Goal: Information Seeking & Learning: Learn about a topic

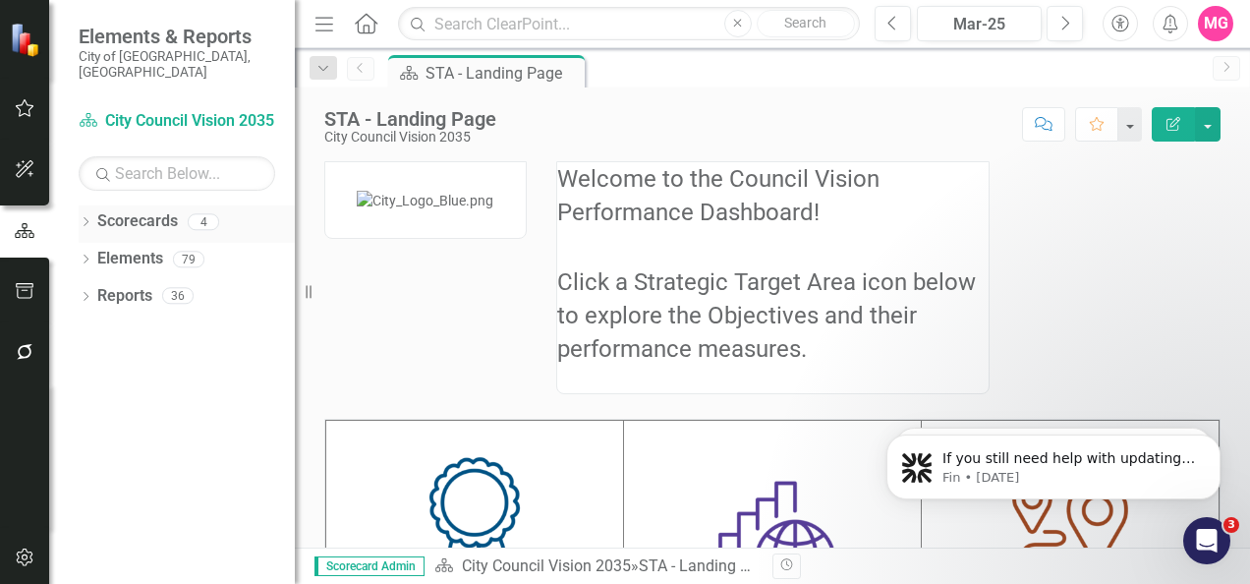
click at [101, 210] on link "Scorecards" at bounding box center [137, 221] width 81 height 23
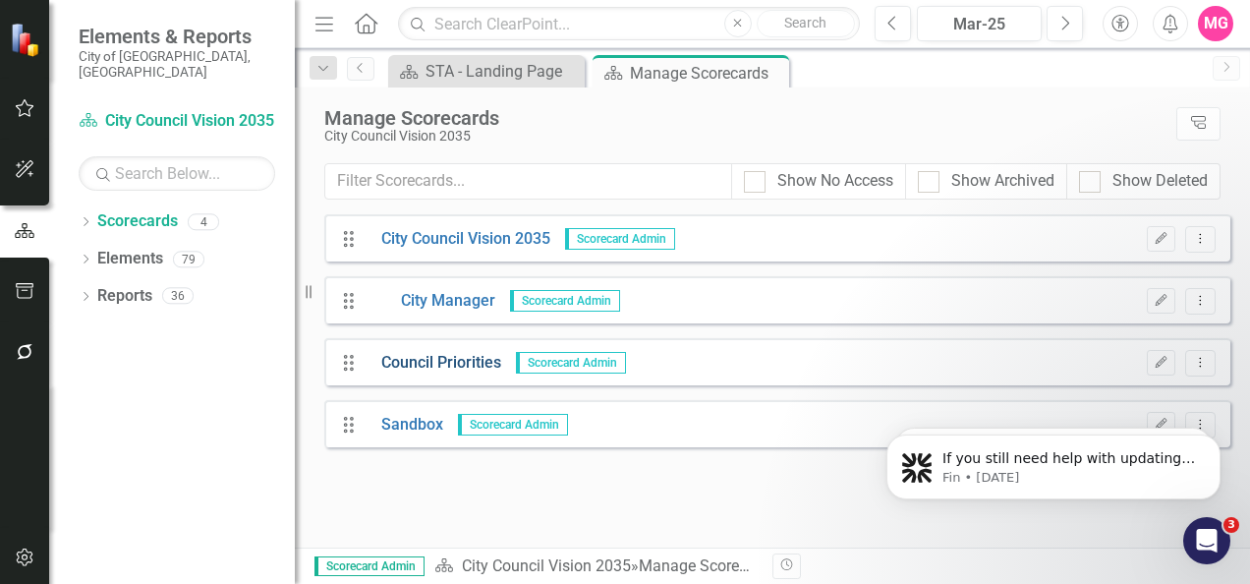
click at [425, 354] on link "Council Priorities" at bounding box center [434, 363] width 135 height 23
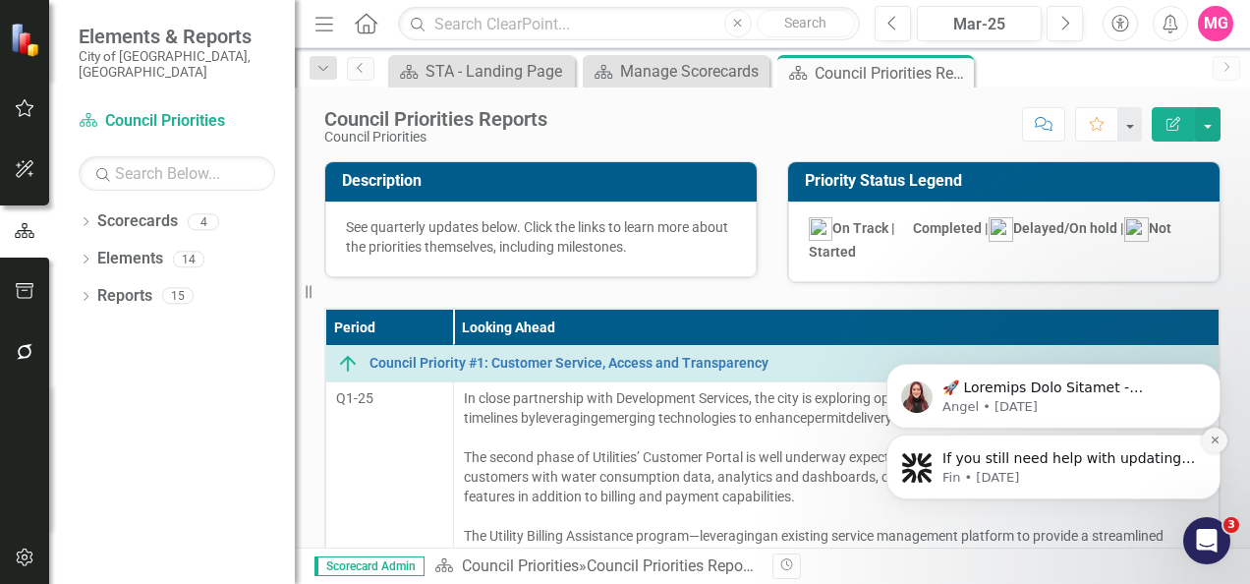
click at [1211, 437] on icon "Dismiss notification" at bounding box center [1215, 439] width 11 height 11
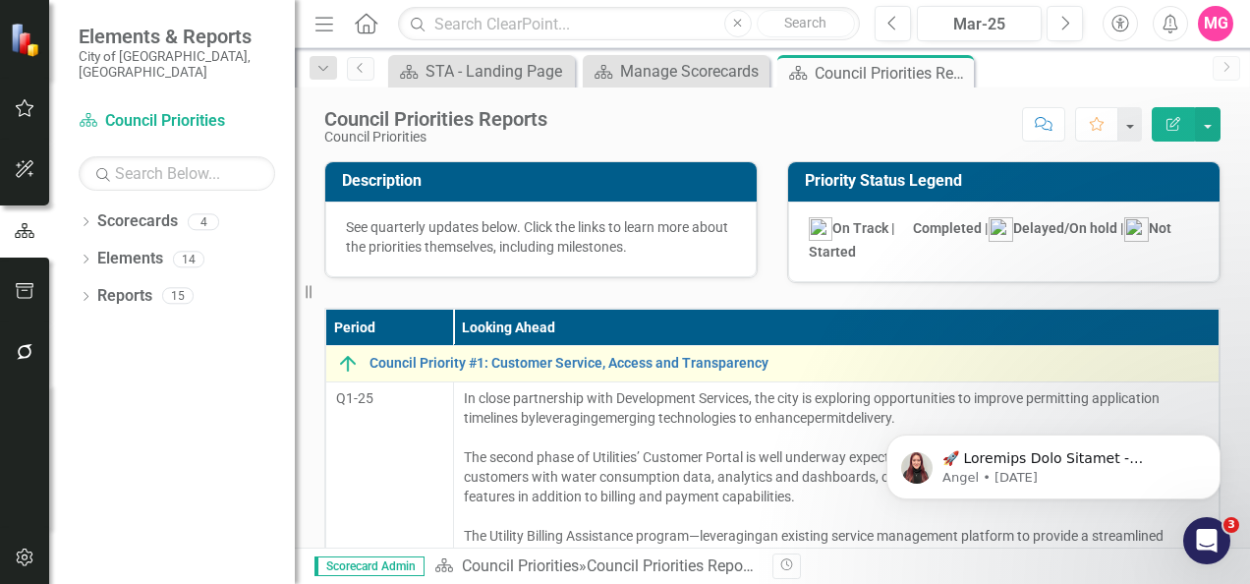
click at [625, 352] on div "Council Priority #1: Customer Service, Access and Transparency" at bounding box center [772, 364] width 873 height 24
click at [620, 358] on link "Council Priority #1: Customer Service, Access and Transparency" at bounding box center [789, 363] width 839 height 15
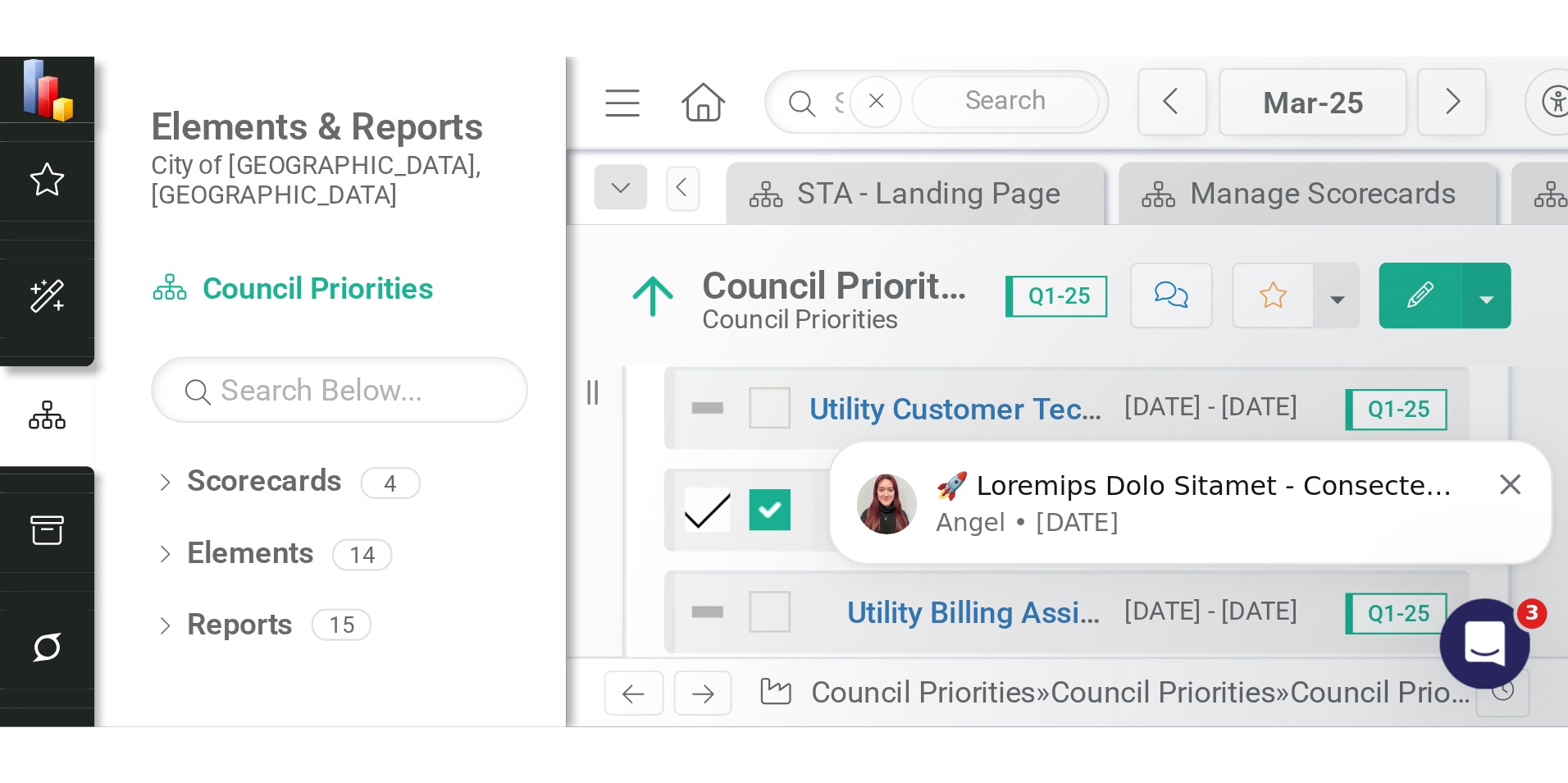
scroll to position [665, 0]
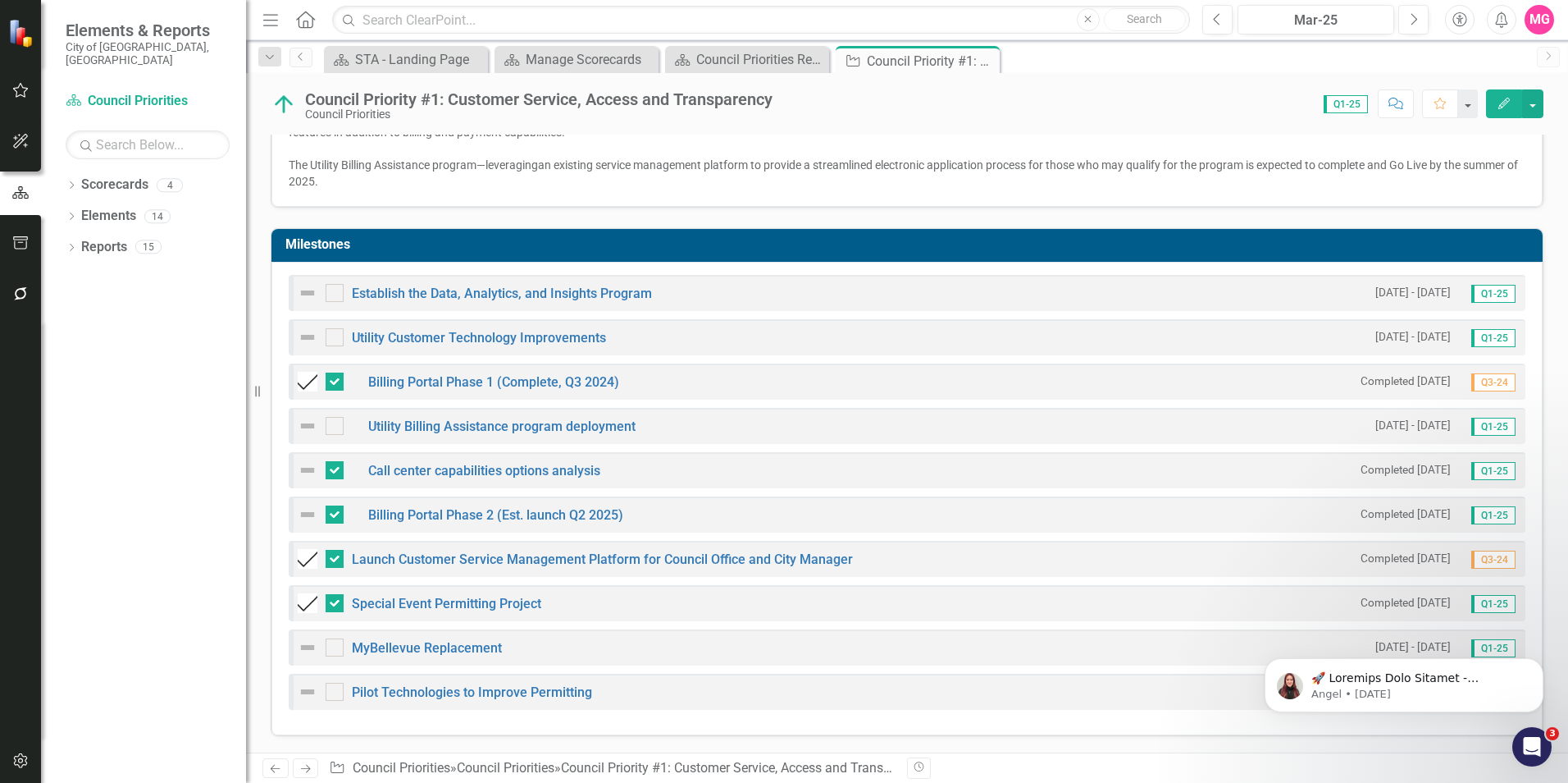
click at [879, 209] on div "Milestones Establish the Data, Analytics, and Insights Program [DATE] - [DATE] …" at bounding box center [907, 472] width 1298 height 528
click at [1042, 14] on button "Next" at bounding box center [1414, 19] width 30 height 29
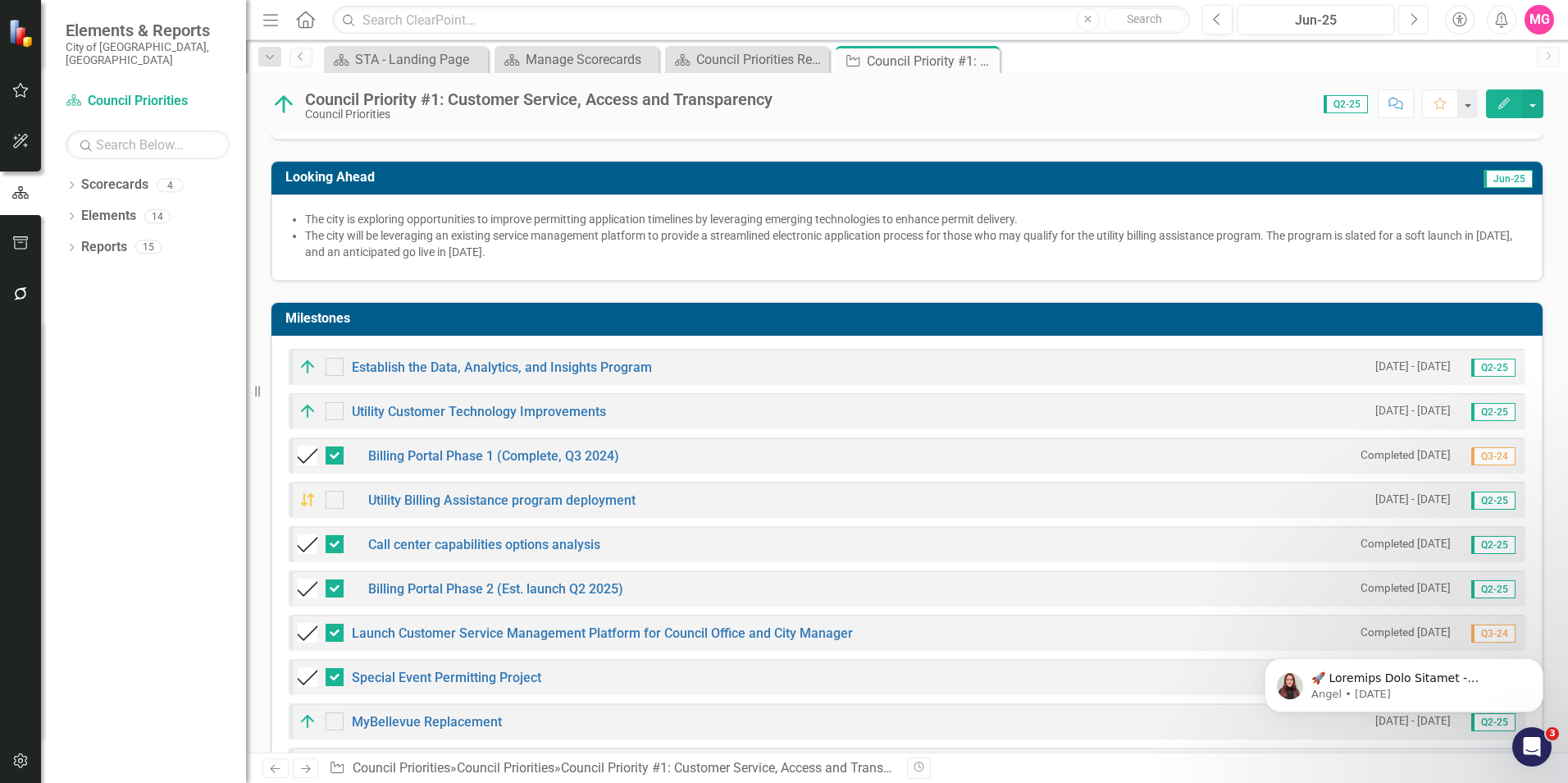
scroll to position [428, 0]
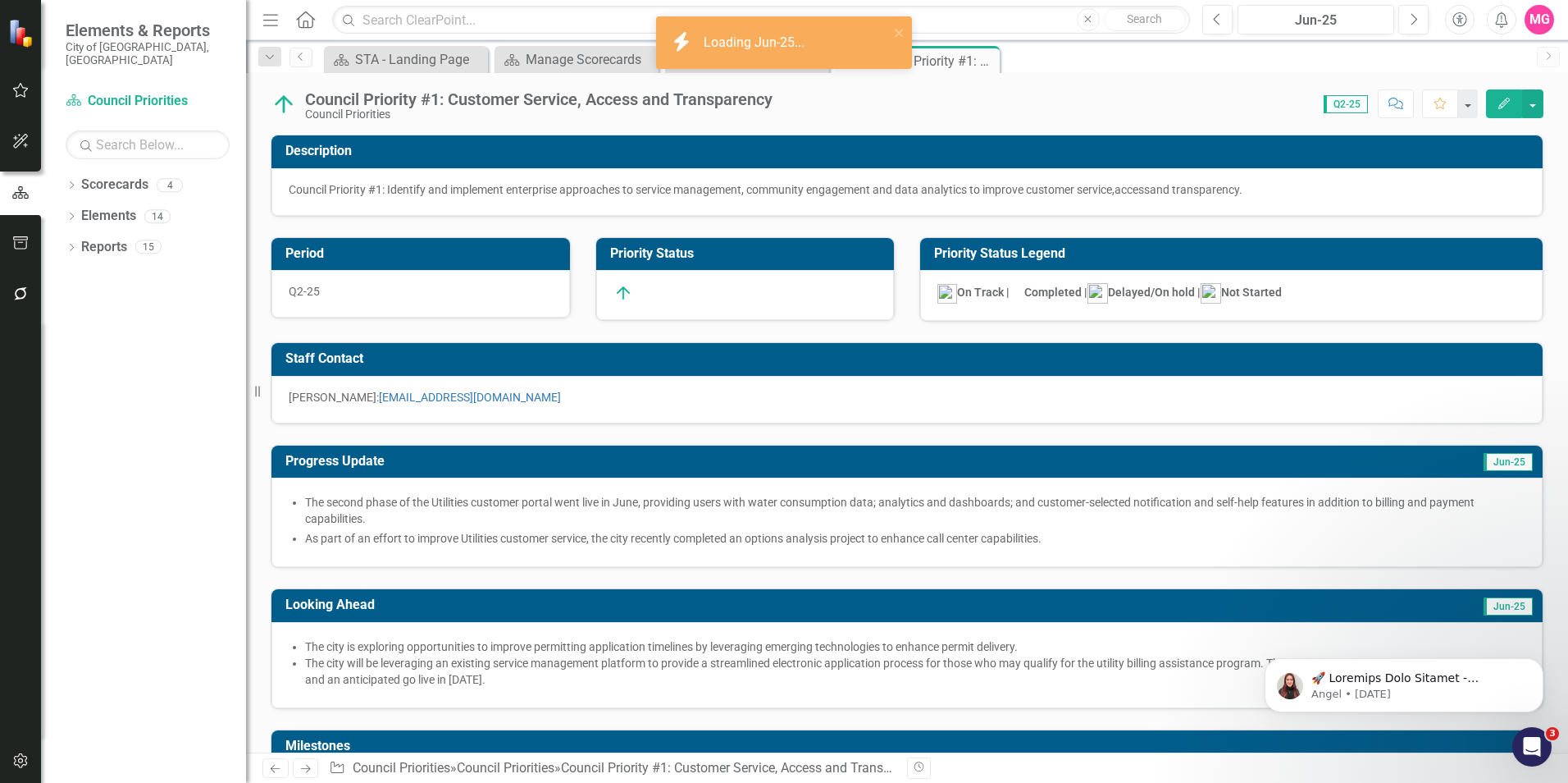
click at [305, 30] on link "Home" at bounding box center [306, 19] width 22 height 24
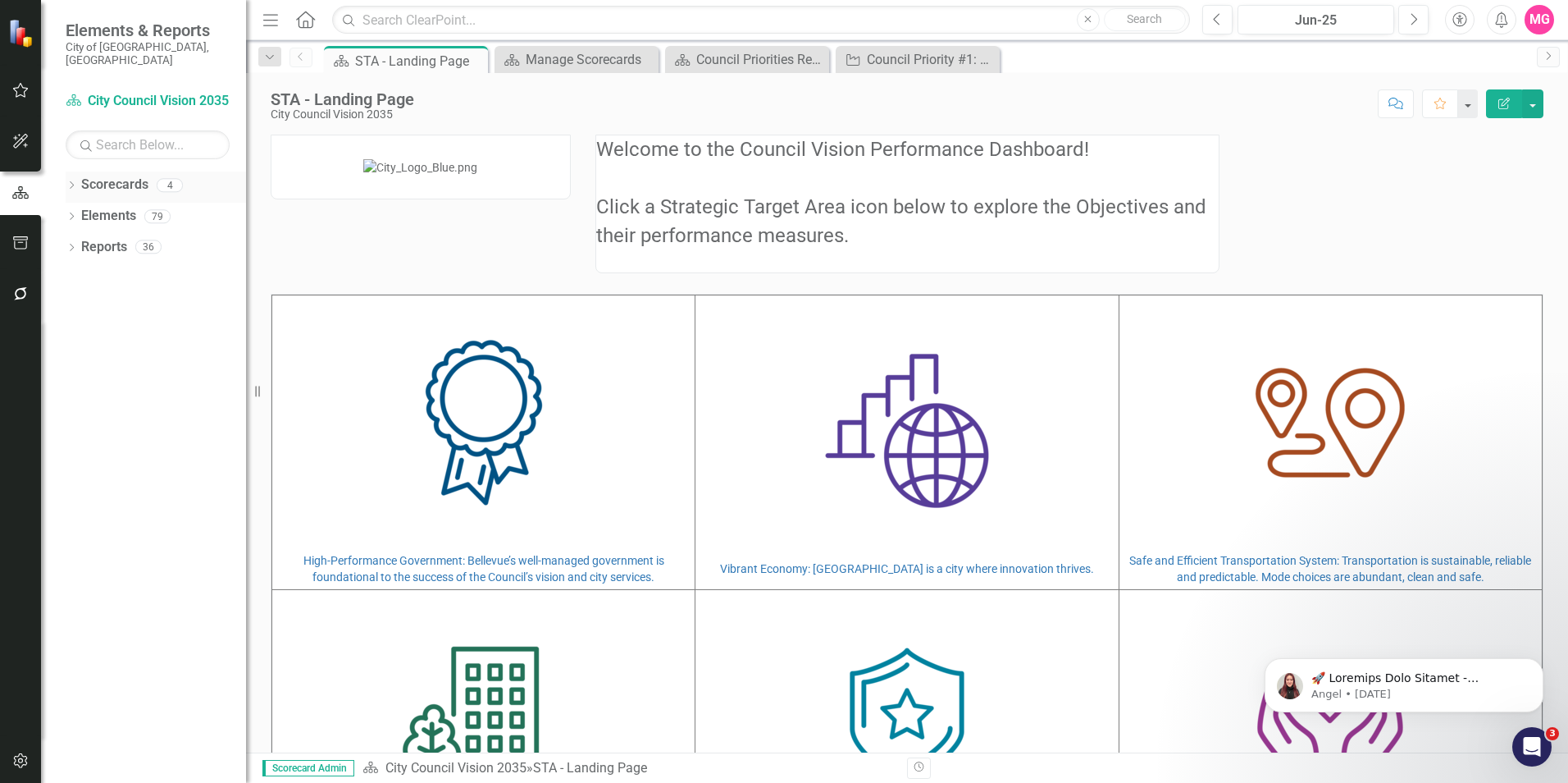
click at [122, 175] on link "Scorecards" at bounding box center [114, 184] width 68 height 19
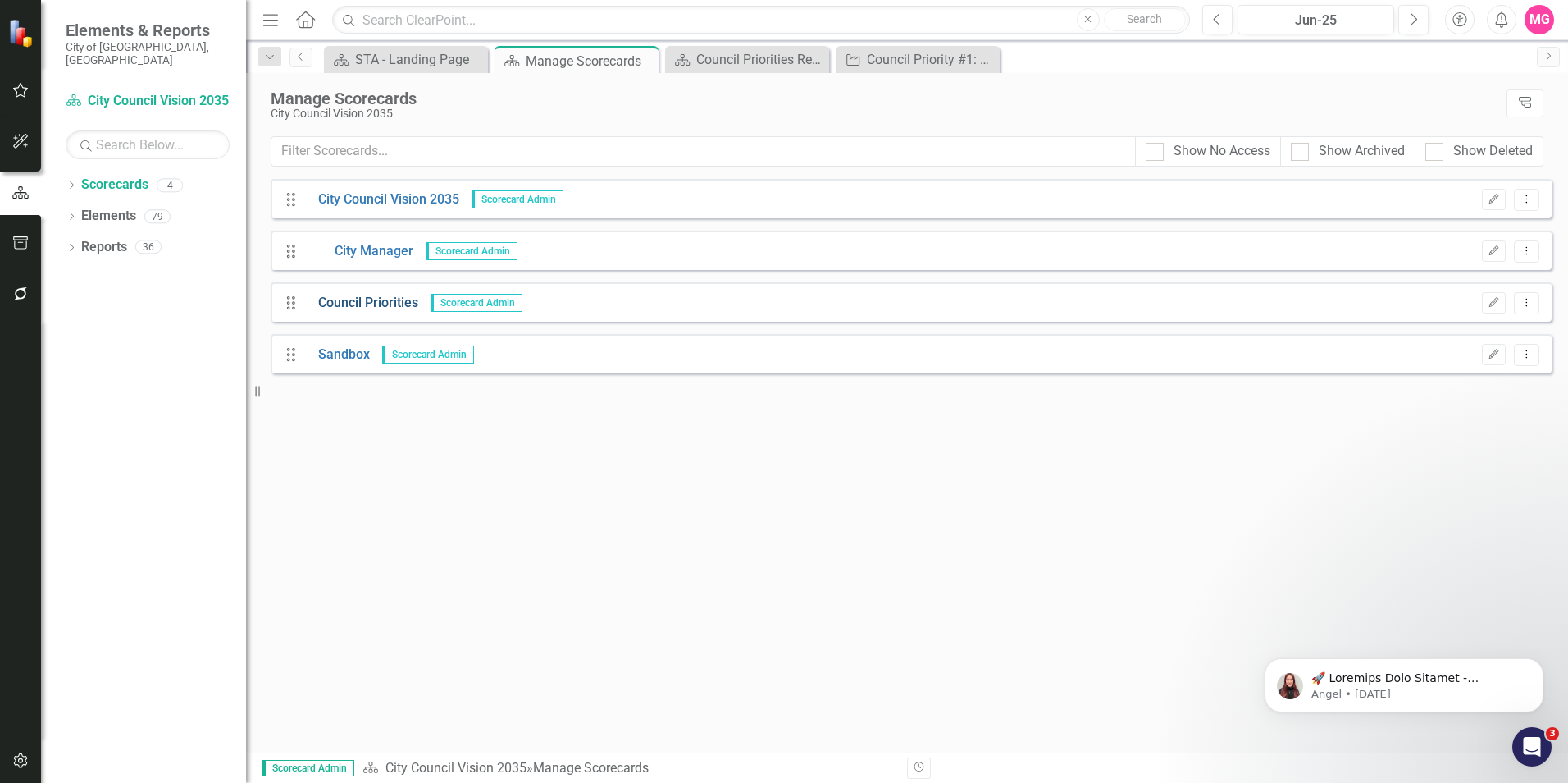
click at [360, 302] on link "Council Priorities" at bounding box center [362, 303] width 113 height 19
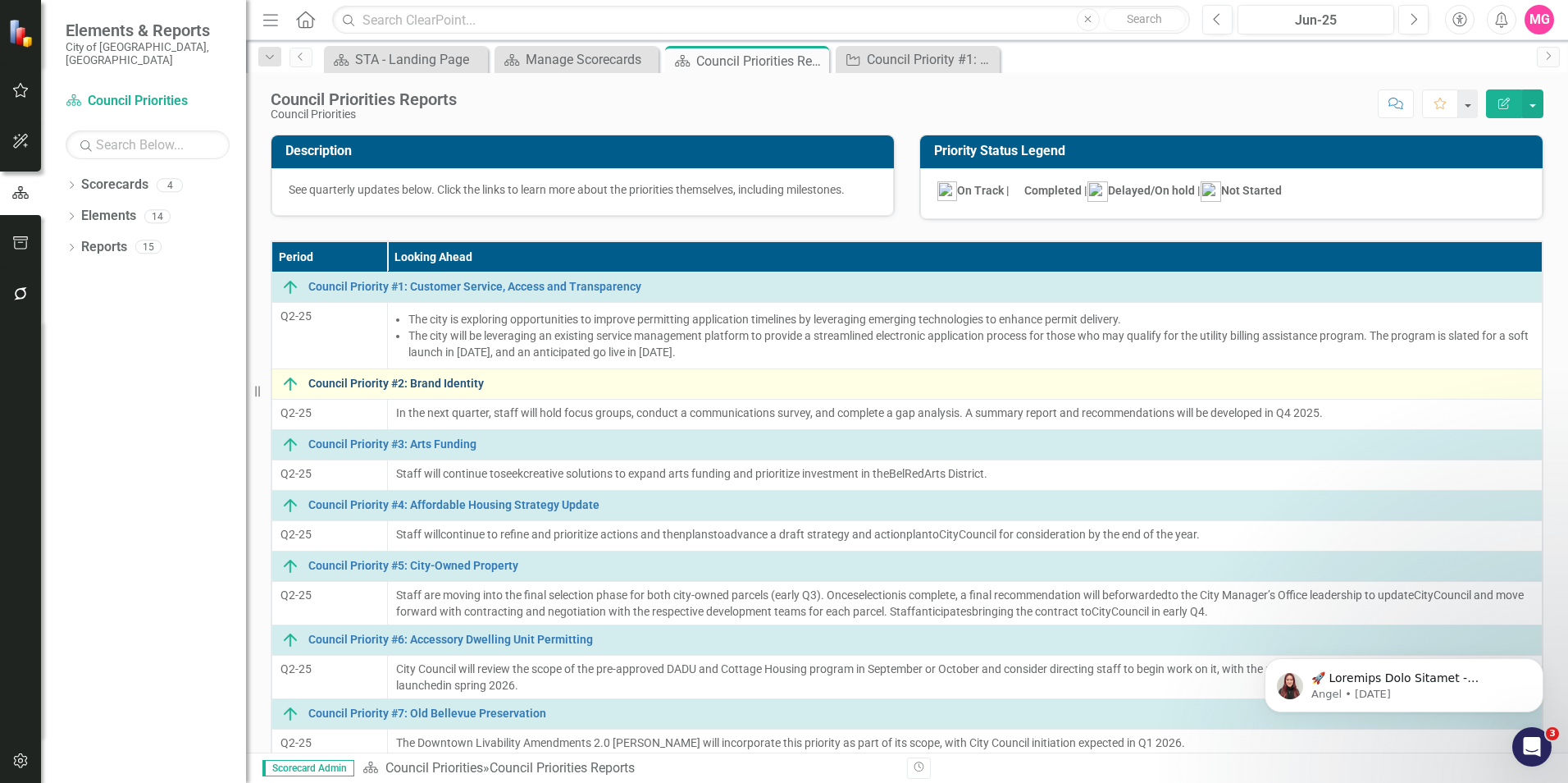
click at [441, 381] on link "Council Priority #2: Brand Identity" at bounding box center [921, 383] width 1225 height 13
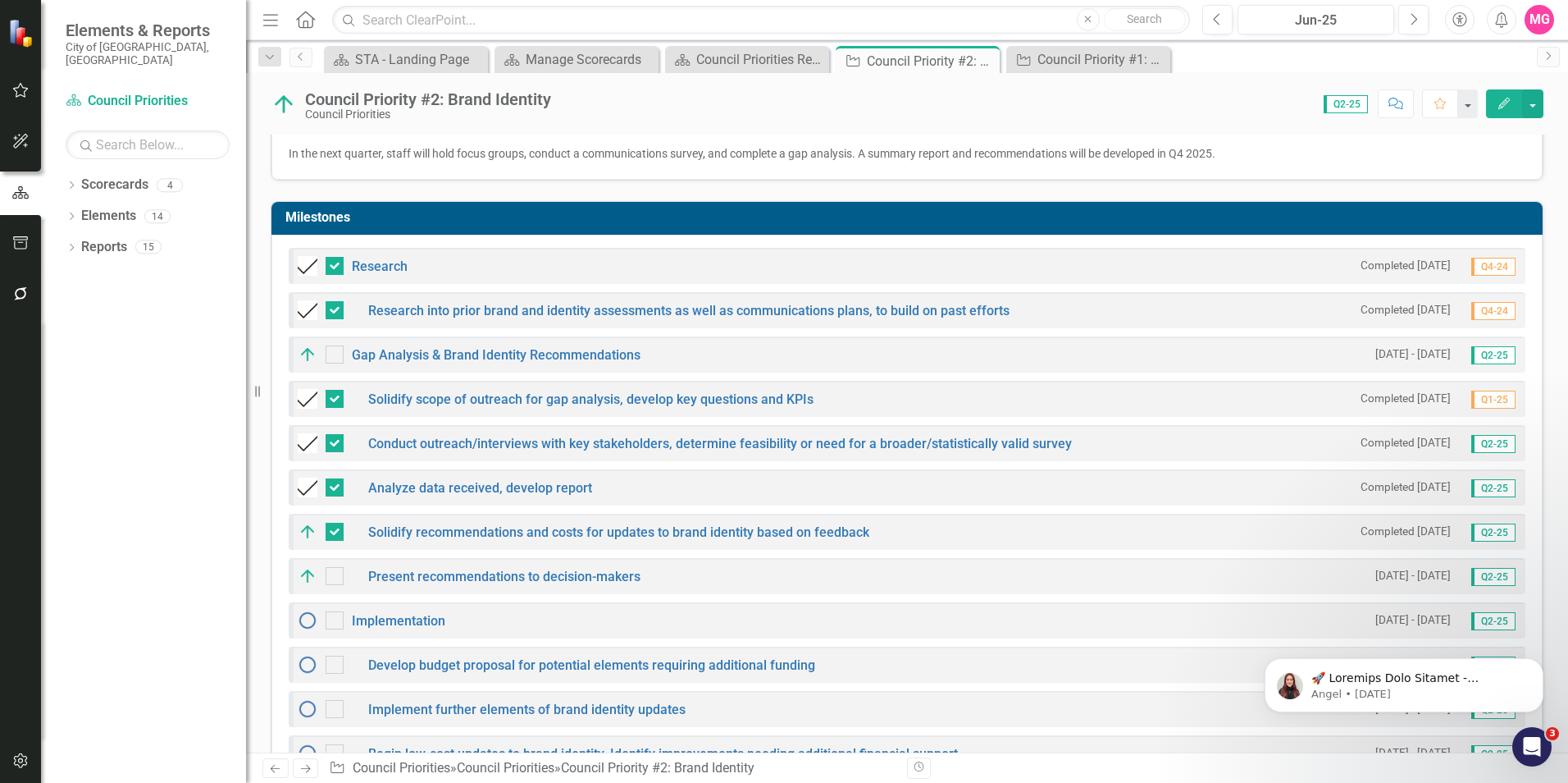
scroll to position [464, 0]
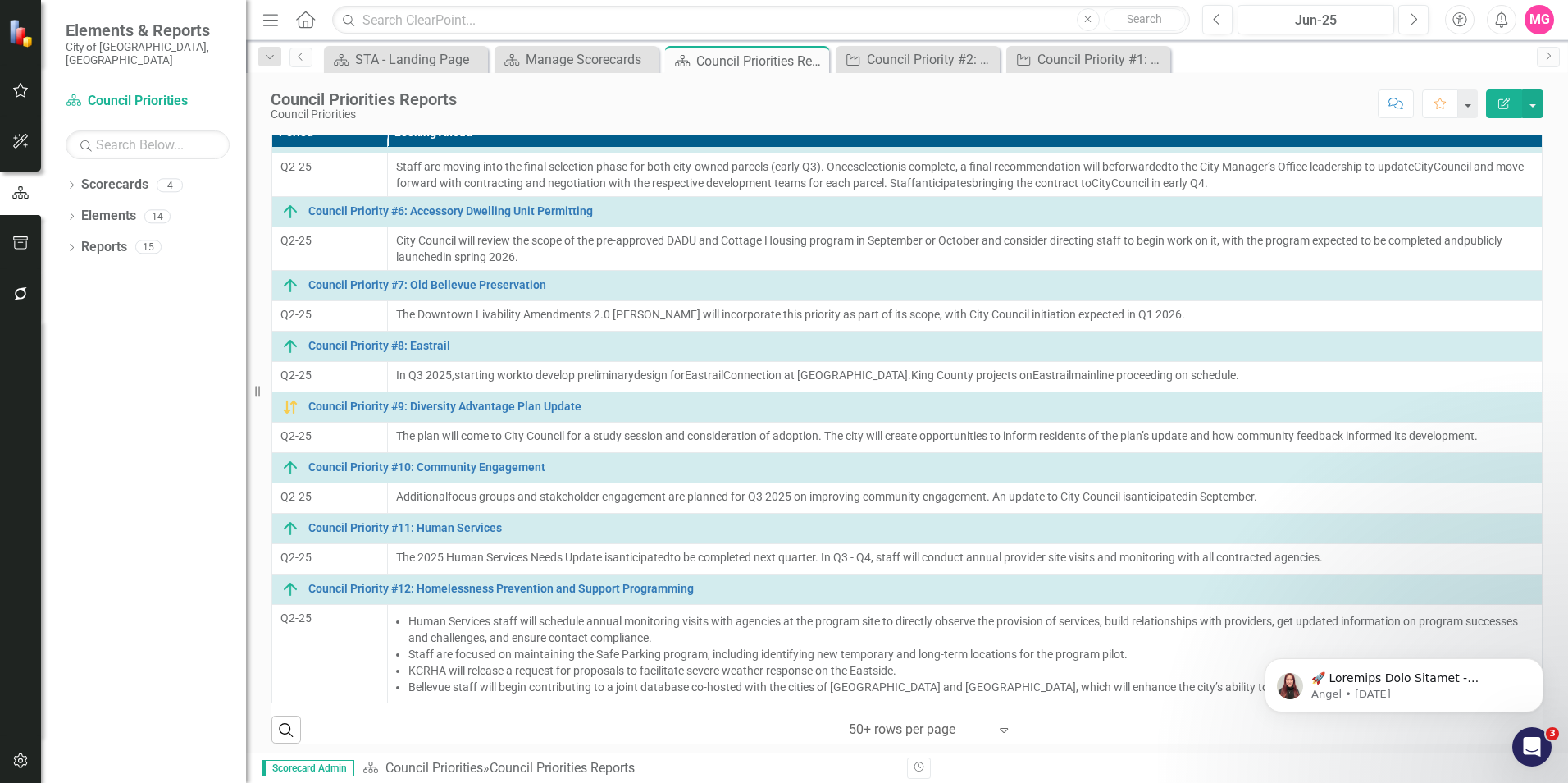
scroll to position [133, 0]
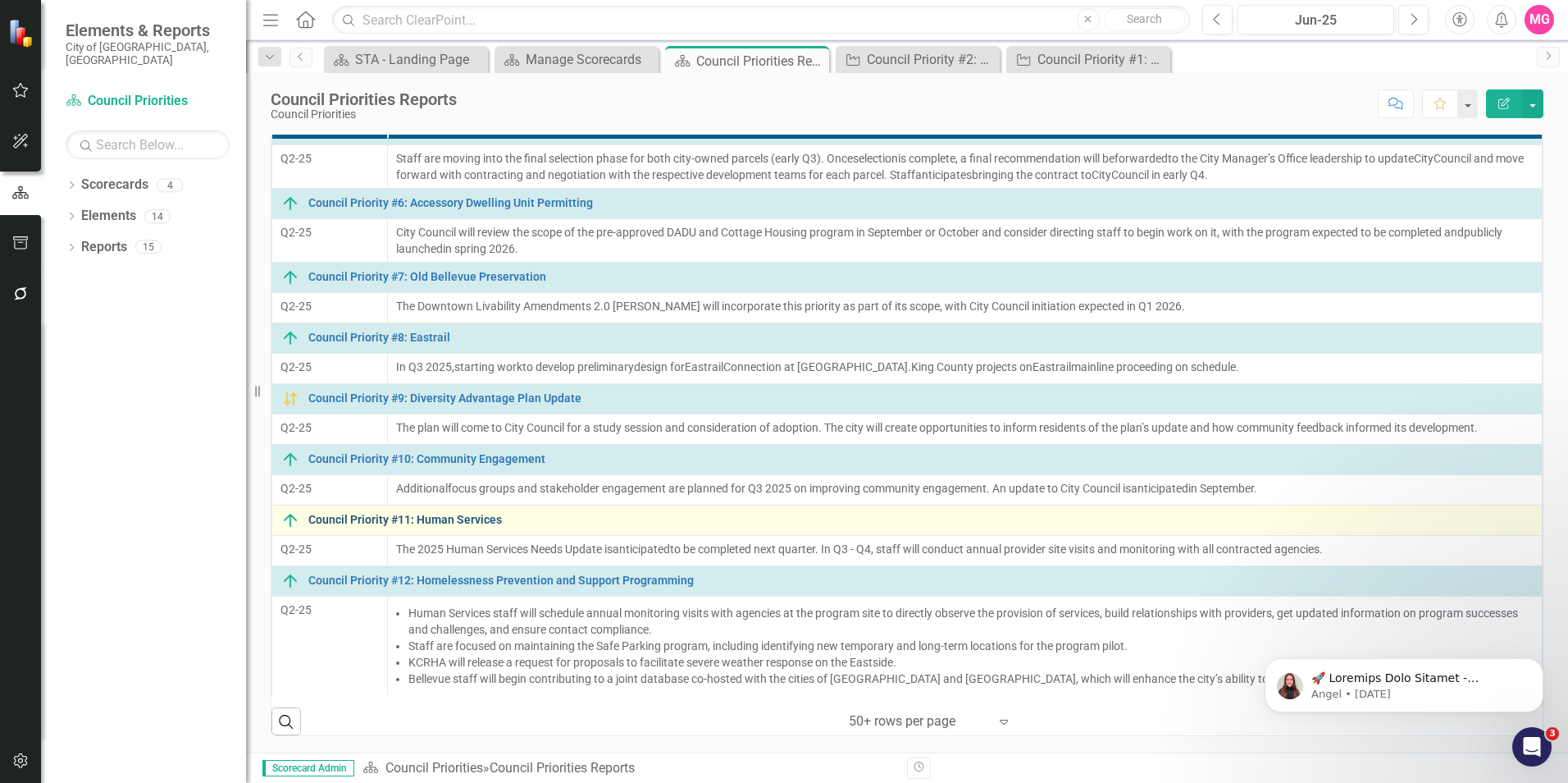
click at [451, 487] on link "Council Priority #11: Human Services" at bounding box center [921, 519] width 1225 height 13
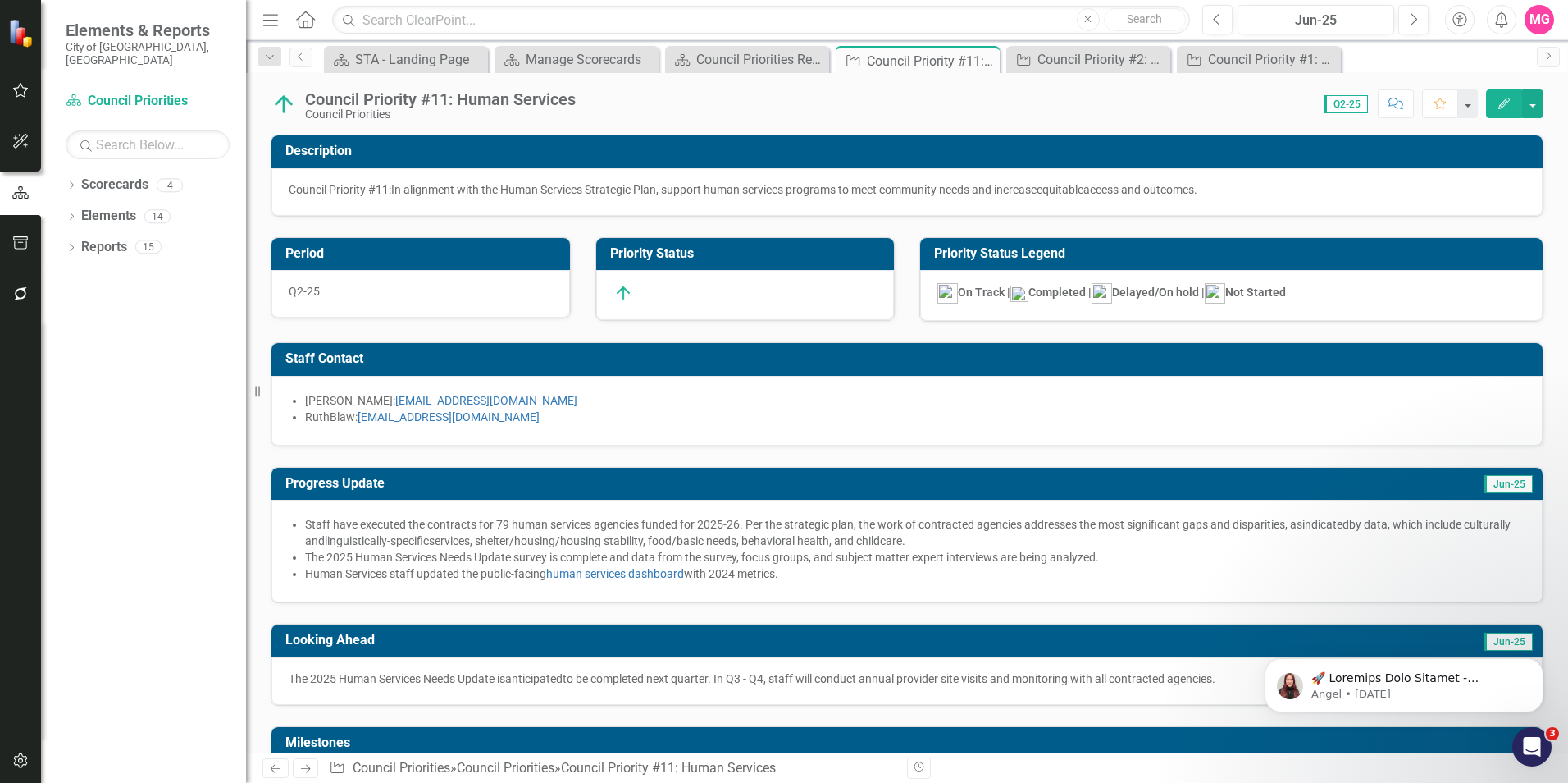
checkbox input "true"
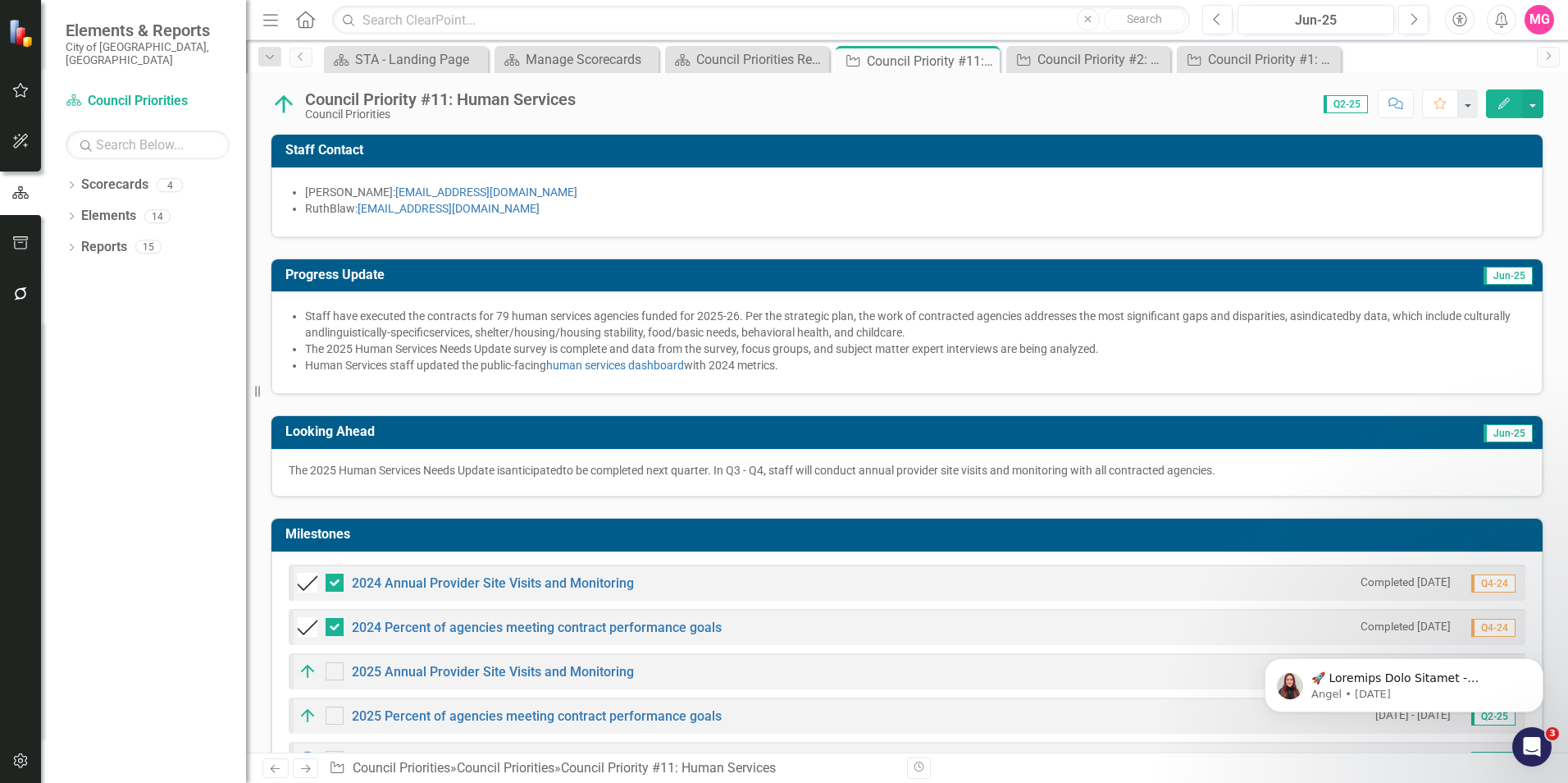
scroll to position [321, 0]
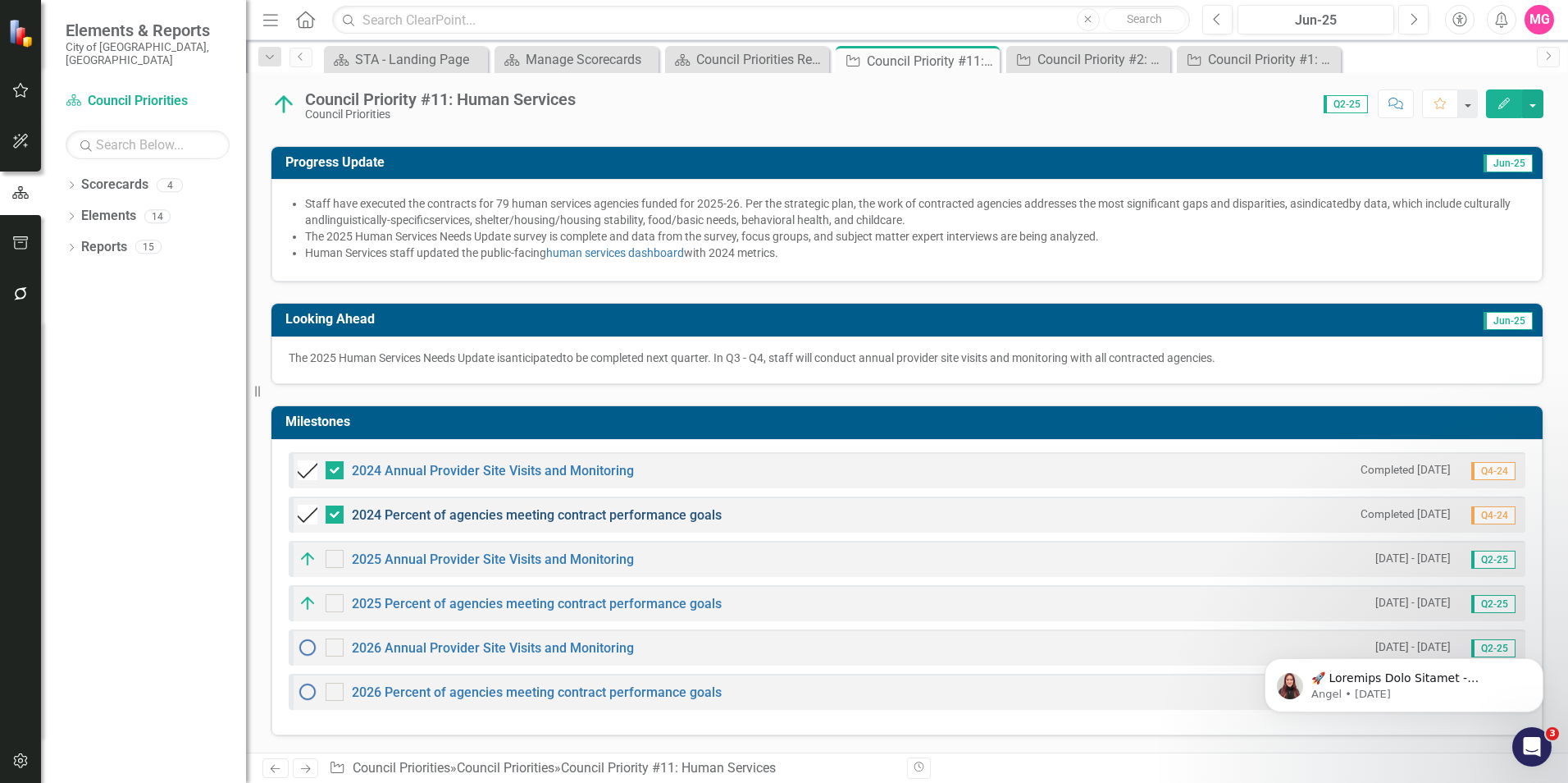
click at [673, 487] on link "2024 Percent of agencies meeting contract performance goals" at bounding box center [537, 514] width 370 height 16
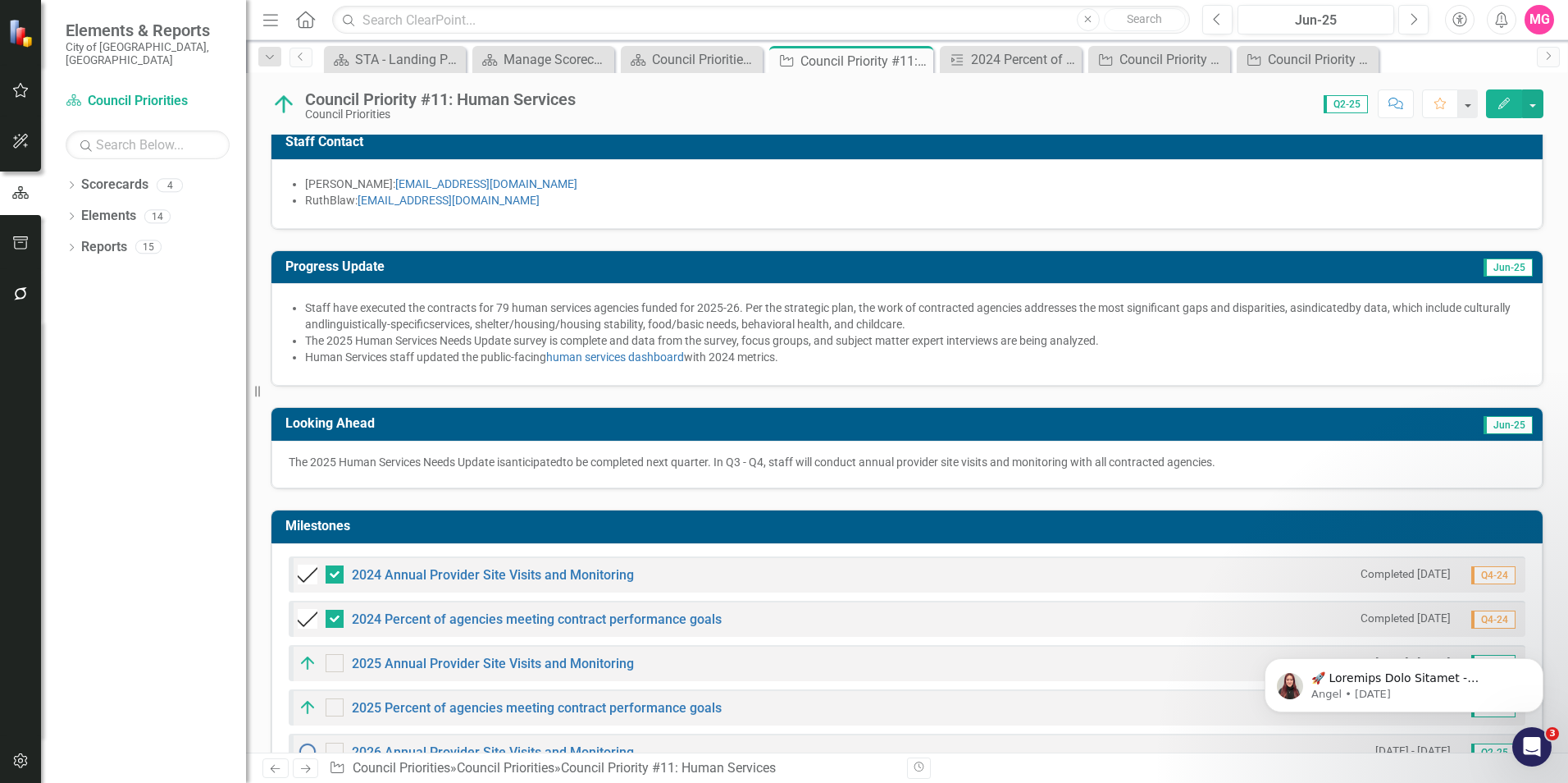
scroll to position [321, 0]
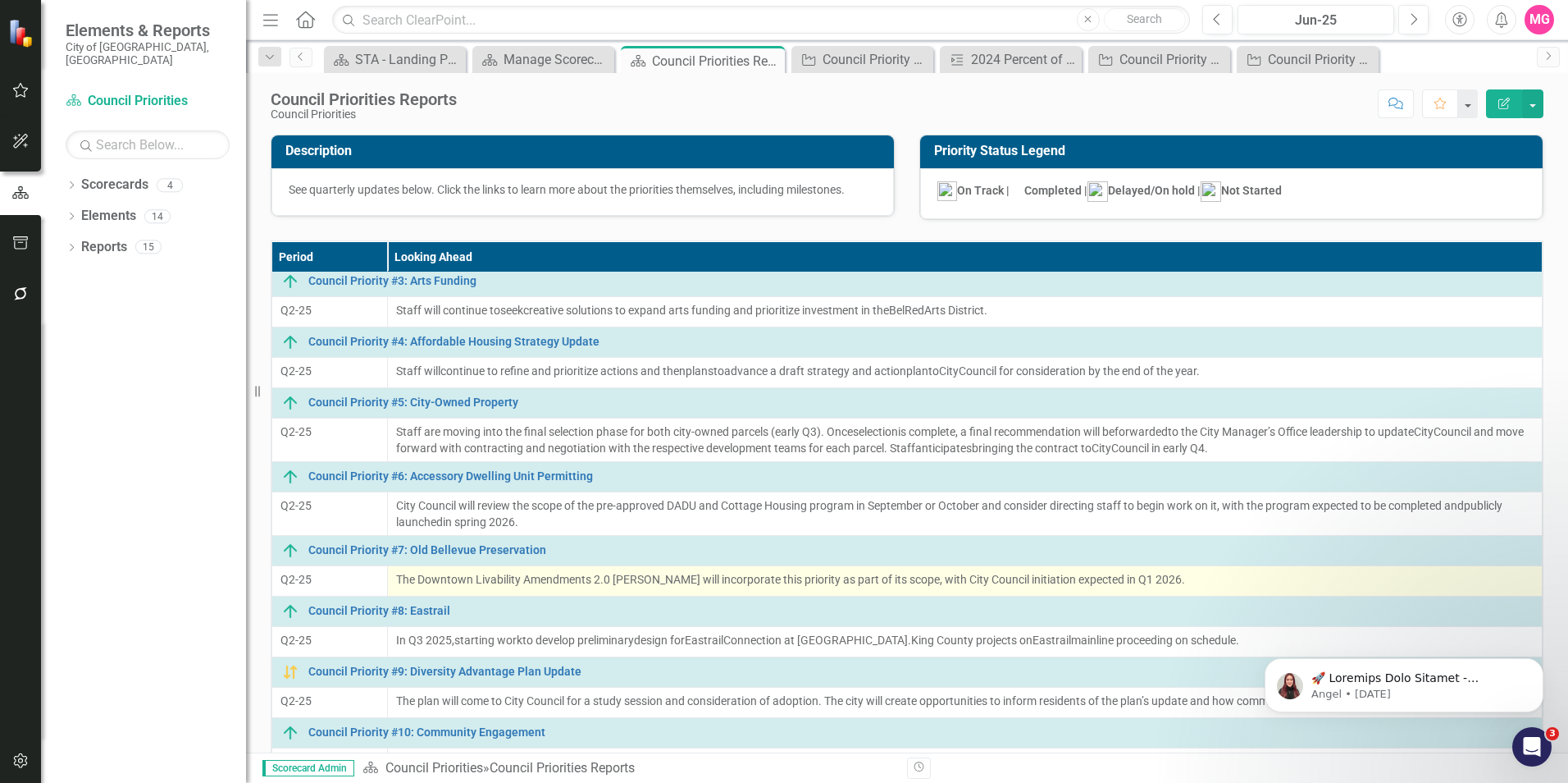
scroll to position [162, 0]
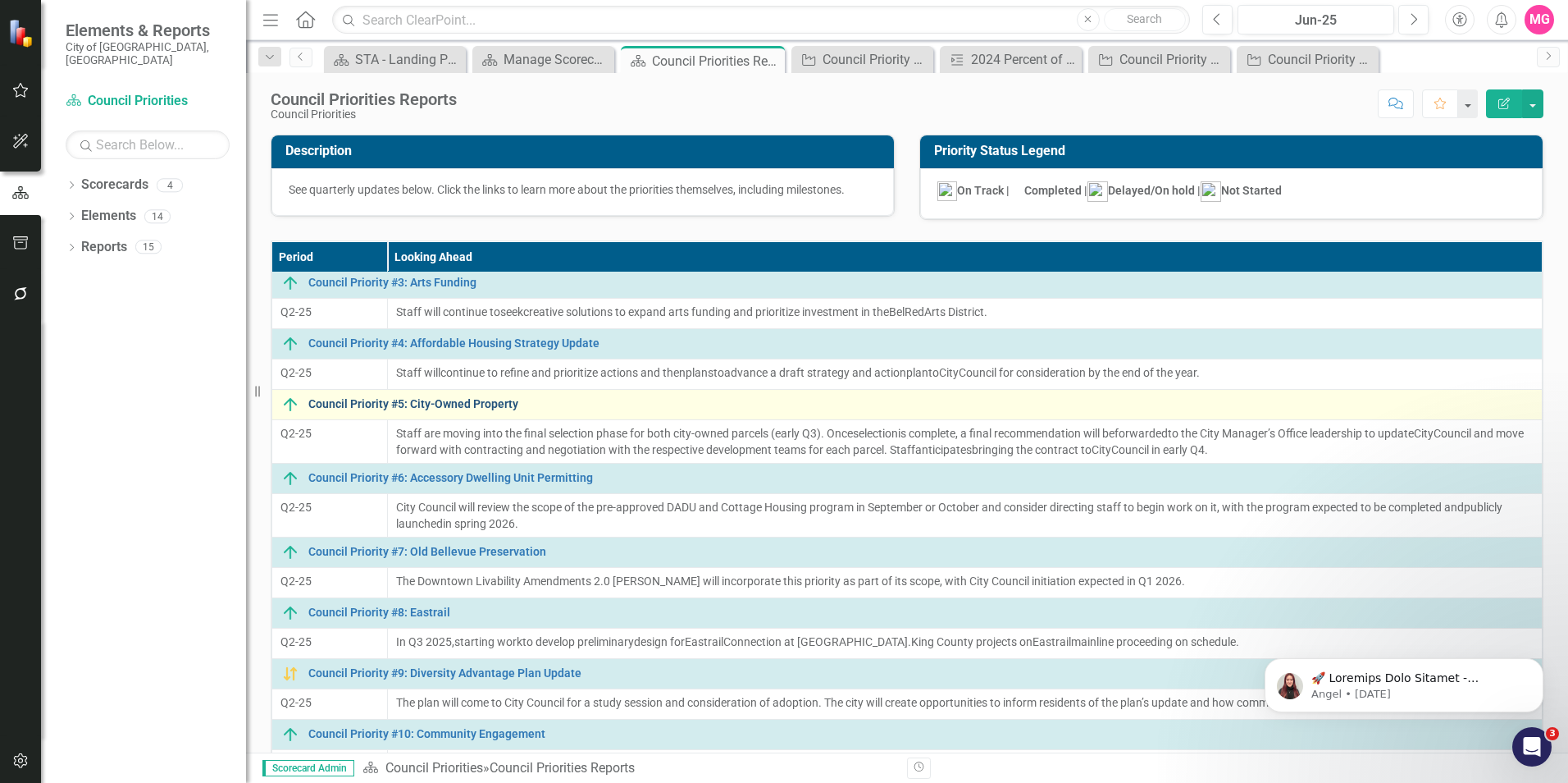
click at [412, 409] on link "Council Priority #5: City-Owned Property" at bounding box center [921, 404] width 1225 height 13
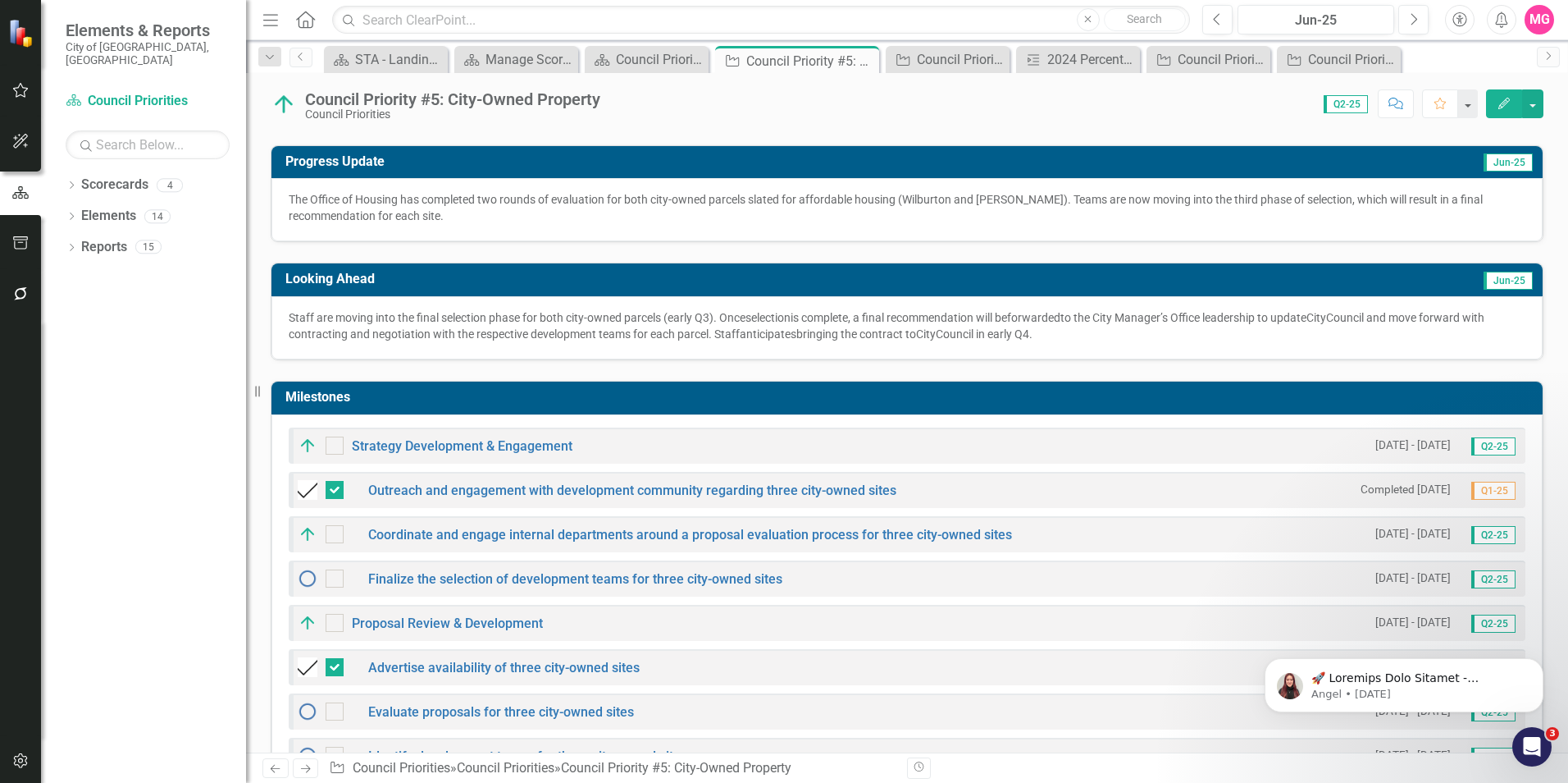
scroll to position [430, 0]
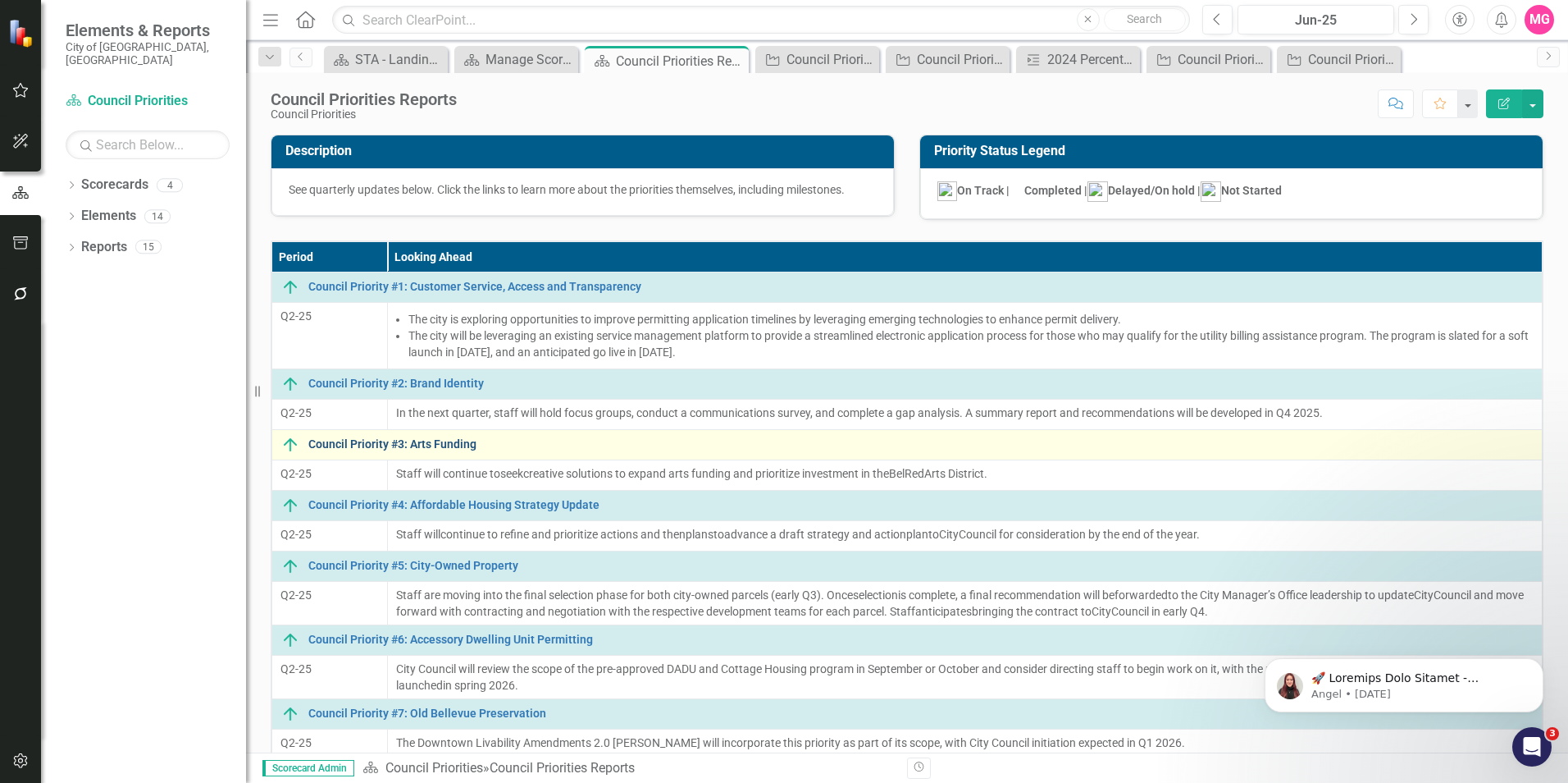
click at [413, 439] on link "Council Priority #3: Arts Funding" at bounding box center [921, 444] width 1225 height 13
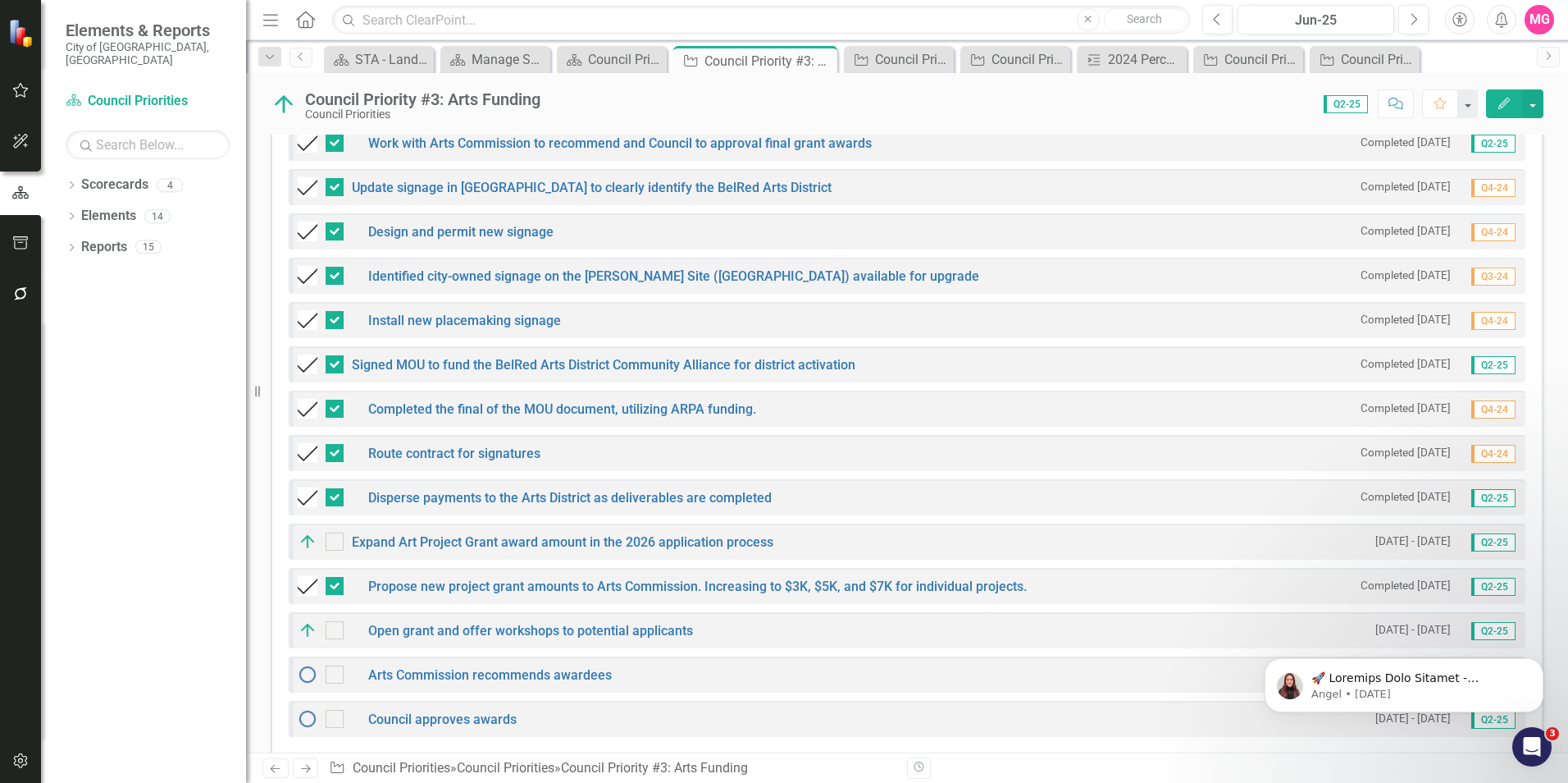
scroll to position [984, 0]
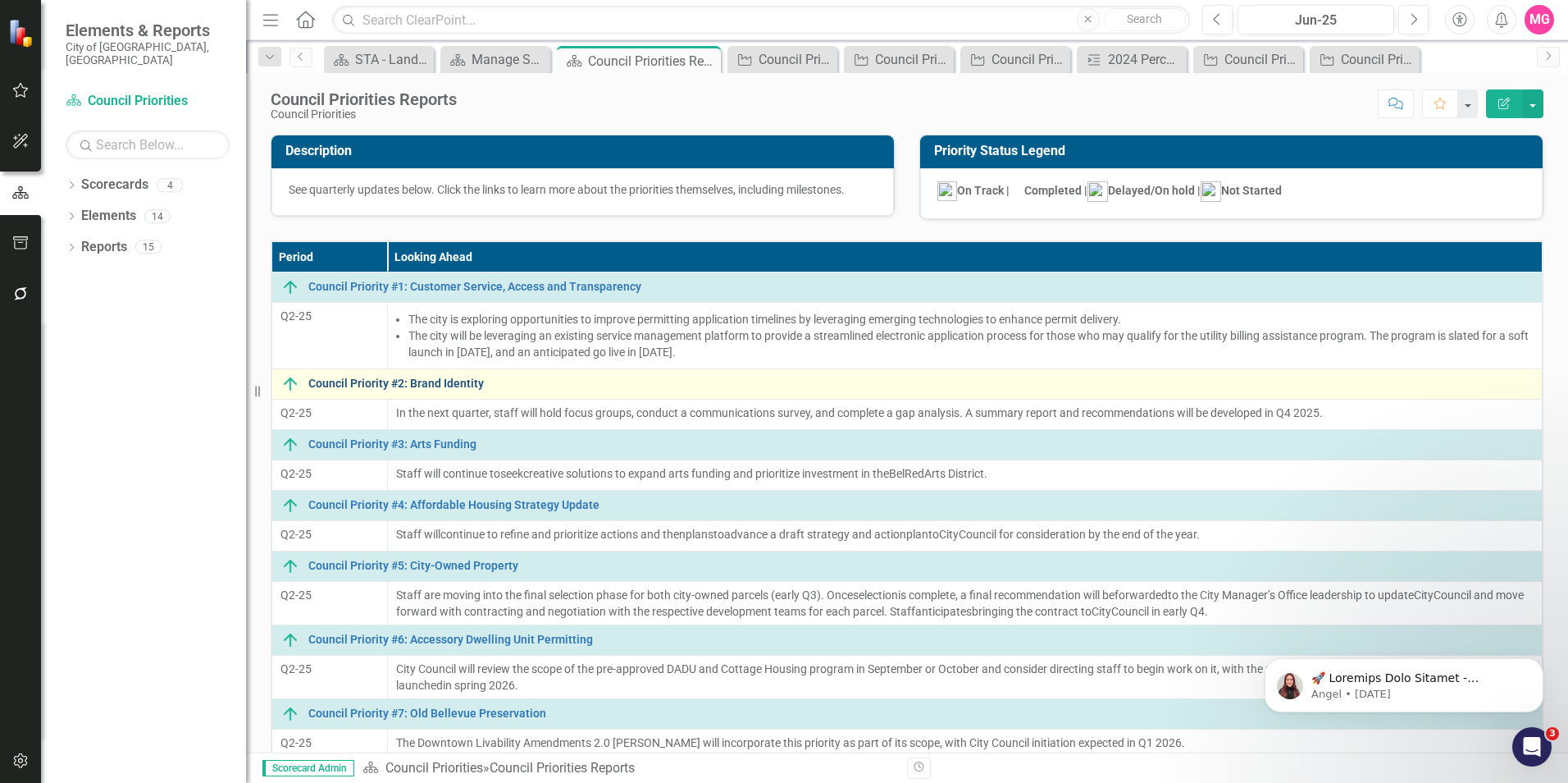
click at [393, 379] on link "Council Priority #2: Brand Identity" at bounding box center [921, 383] width 1225 height 13
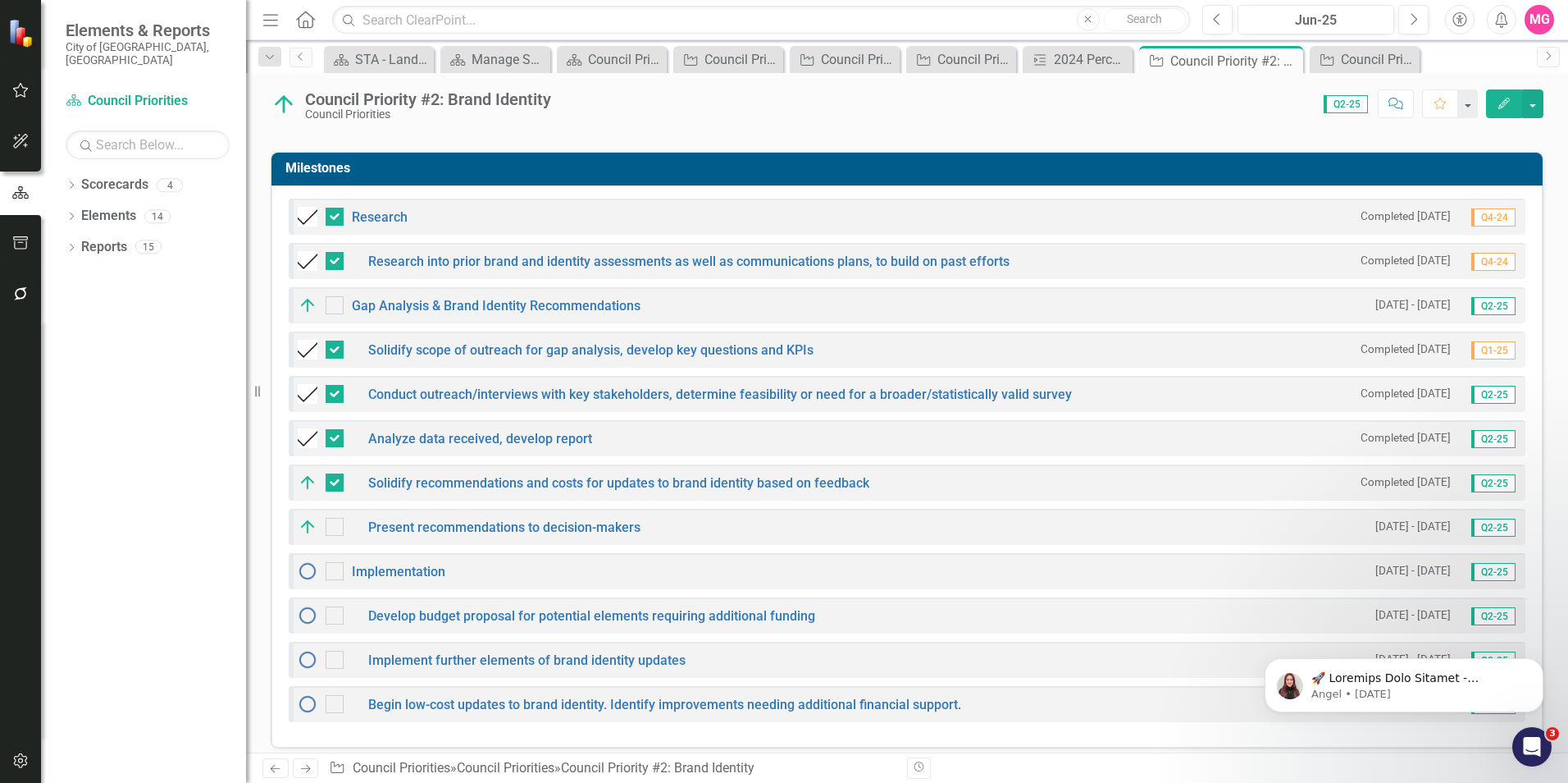
scroll to position [525, 0]
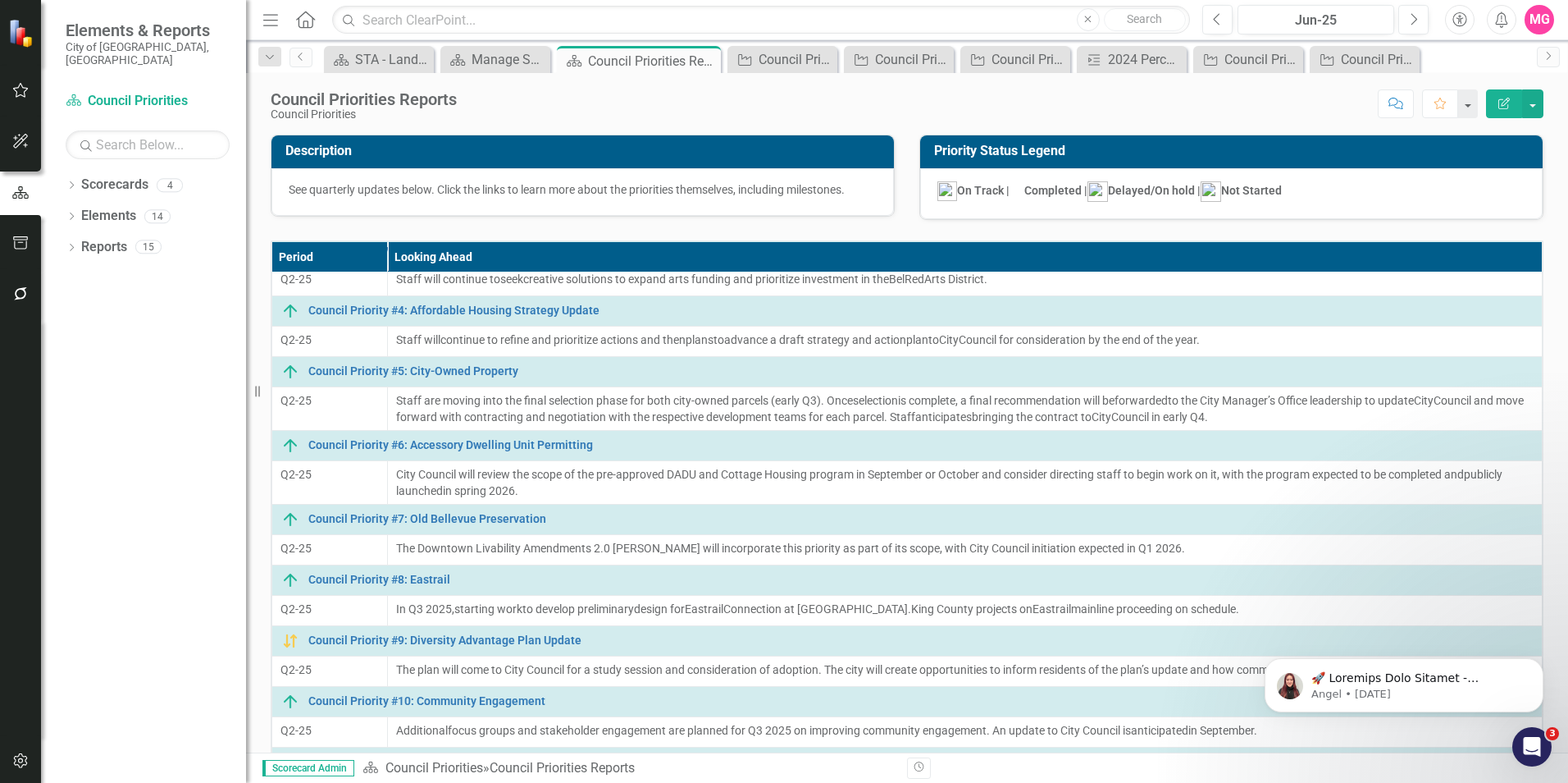
scroll to position [304, 0]
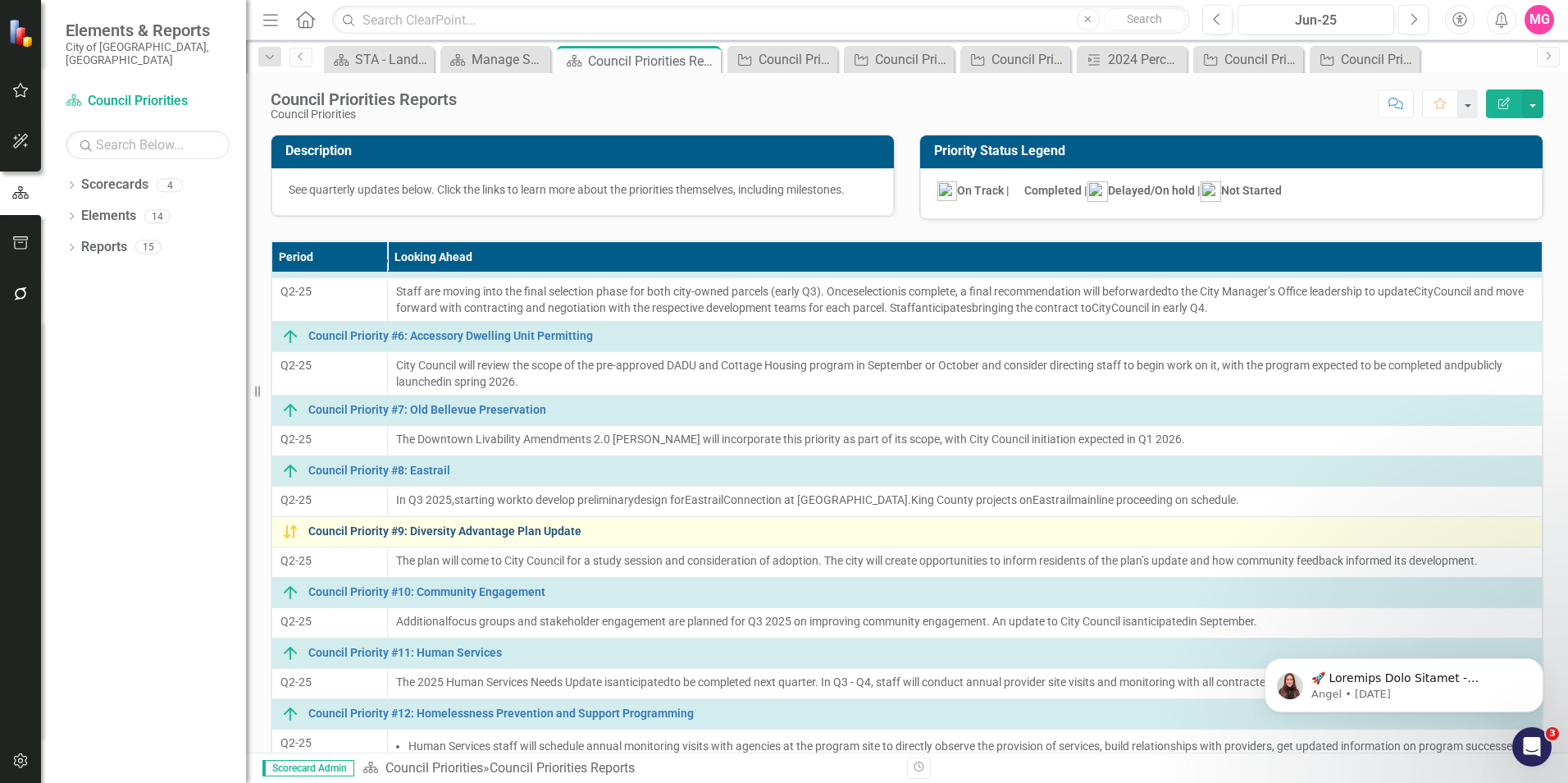
click at [512, 487] on link "Council Priority #9: Diversity Advantage Plan Update" at bounding box center [921, 531] width 1225 height 13
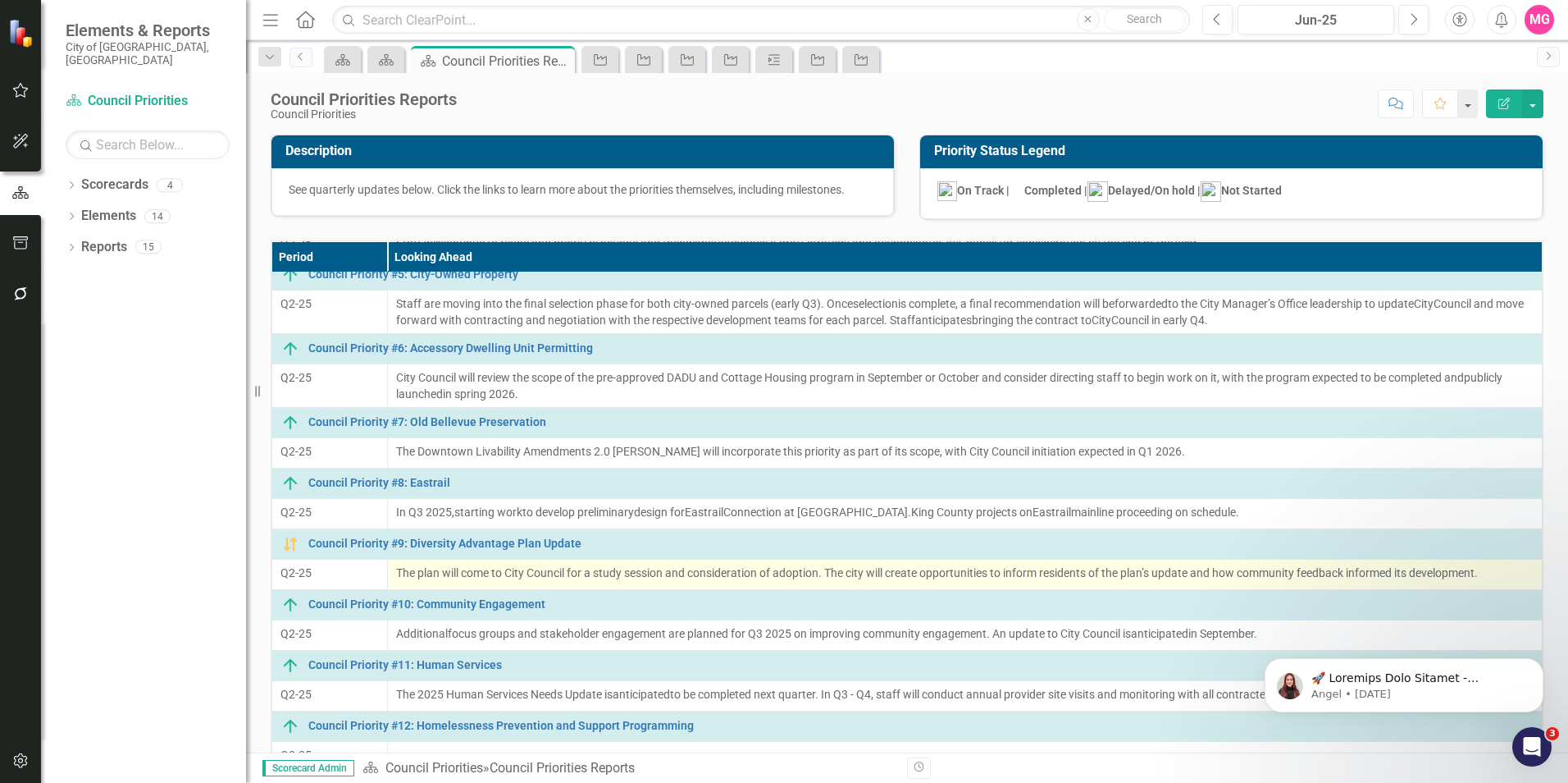
scroll to position [304, 0]
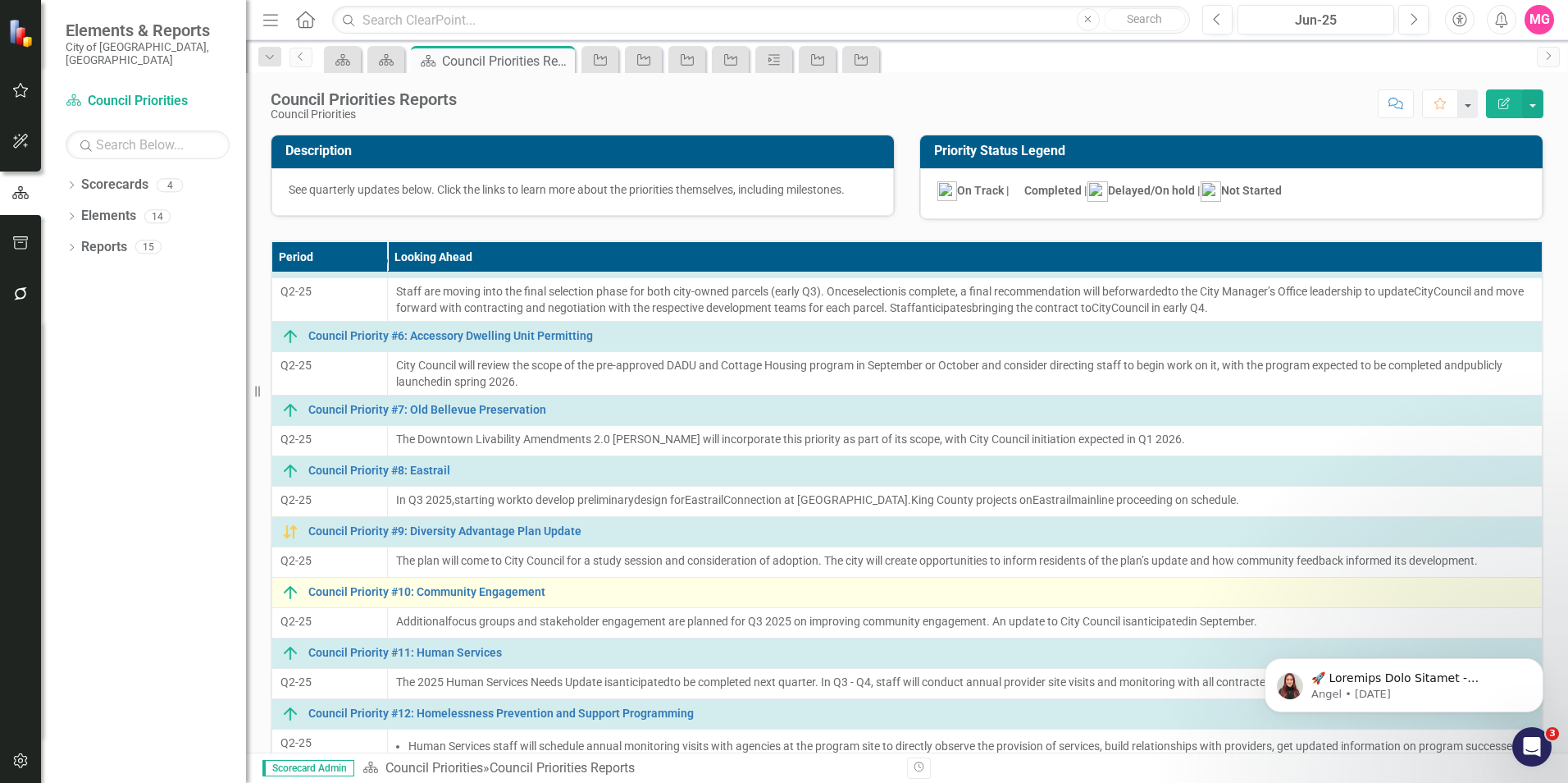
click at [470, 487] on div "Council Priority #10: Community Engagement" at bounding box center [907, 593] width 1253 height 20
click at [456, 487] on link "Council Priority #10: Community Engagement" at bounding box center [921, 592] width 1225 height 13
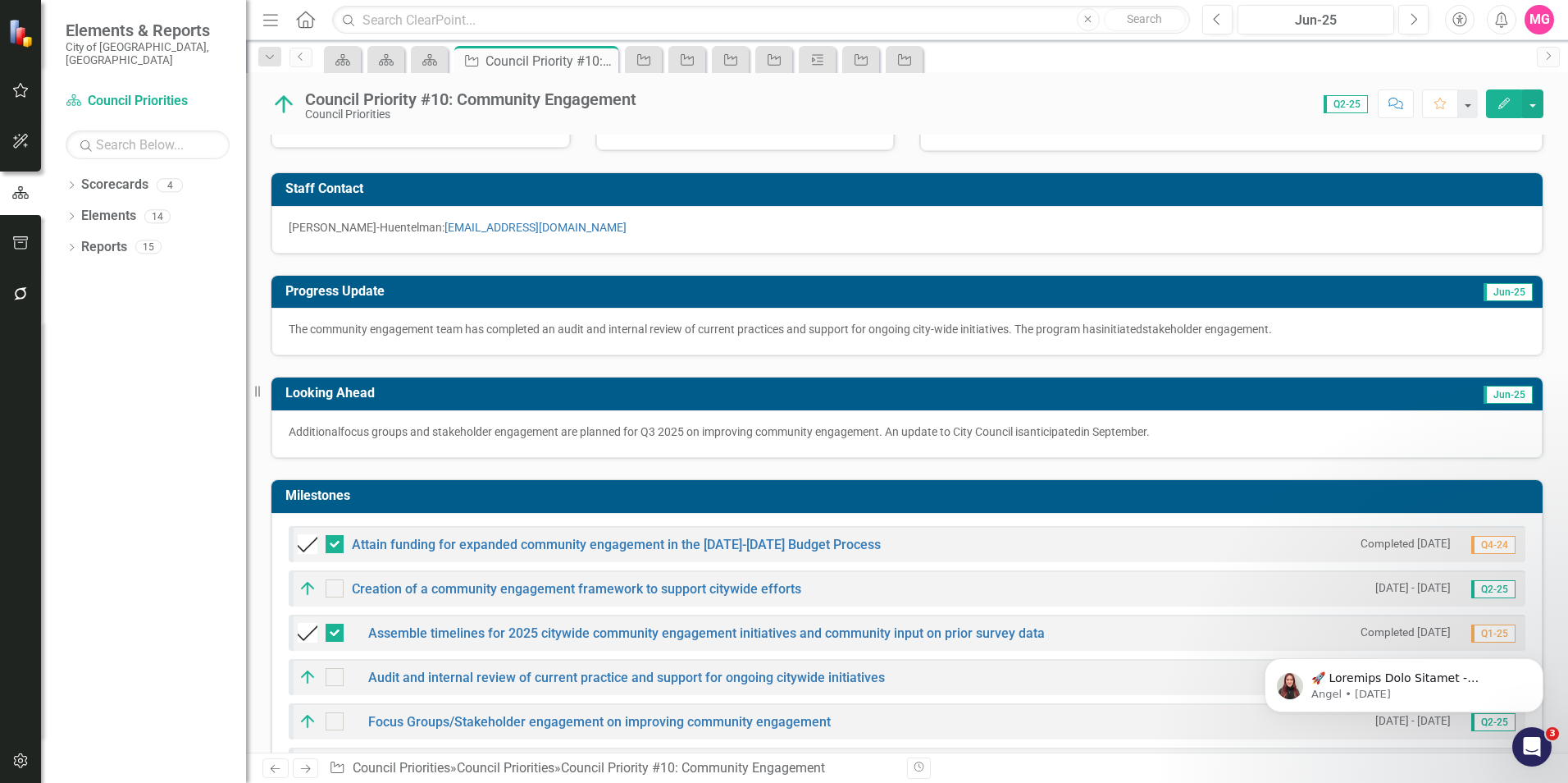
scroll to position [332, 0]
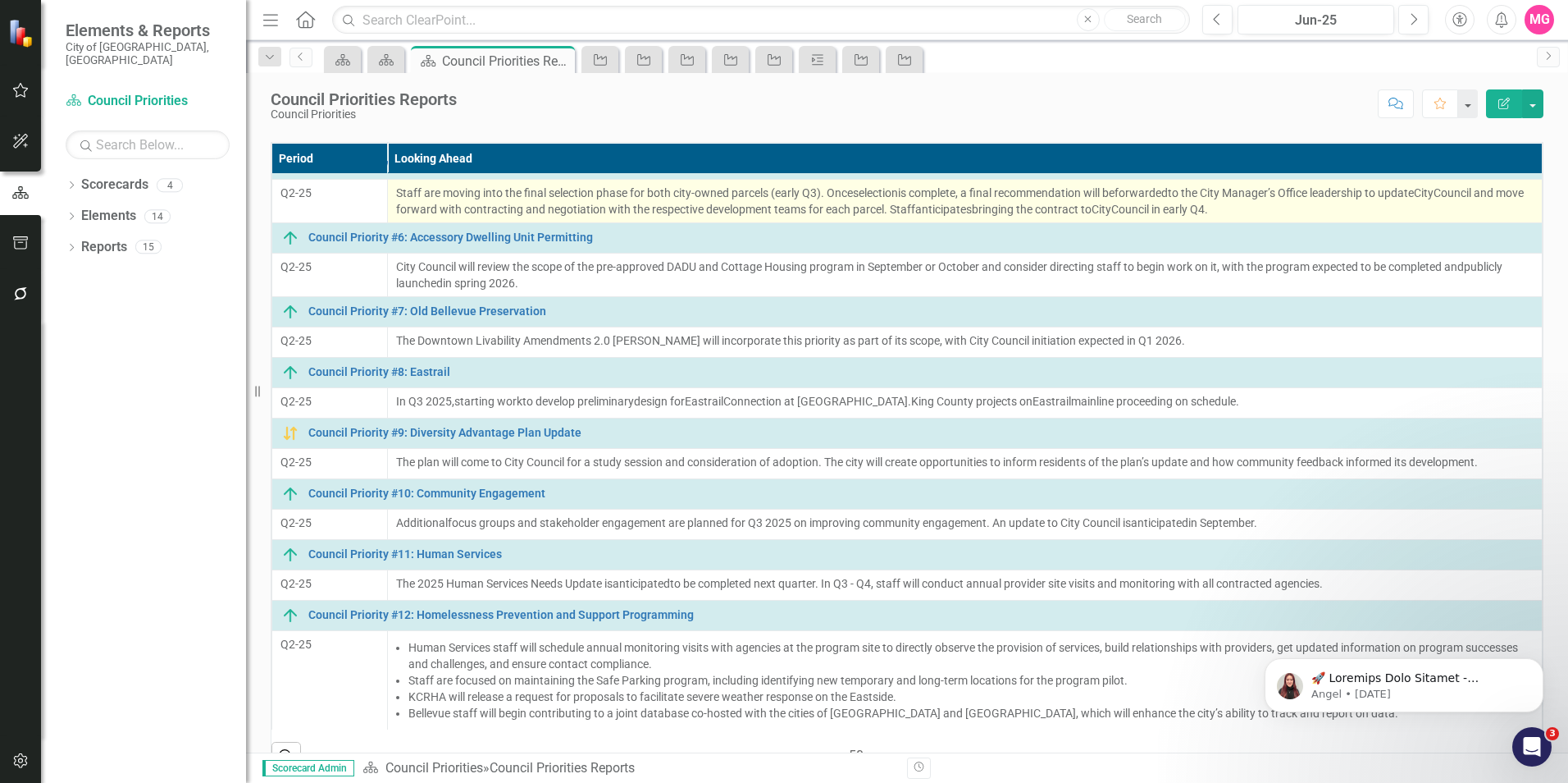
scroll to position [133, 0]
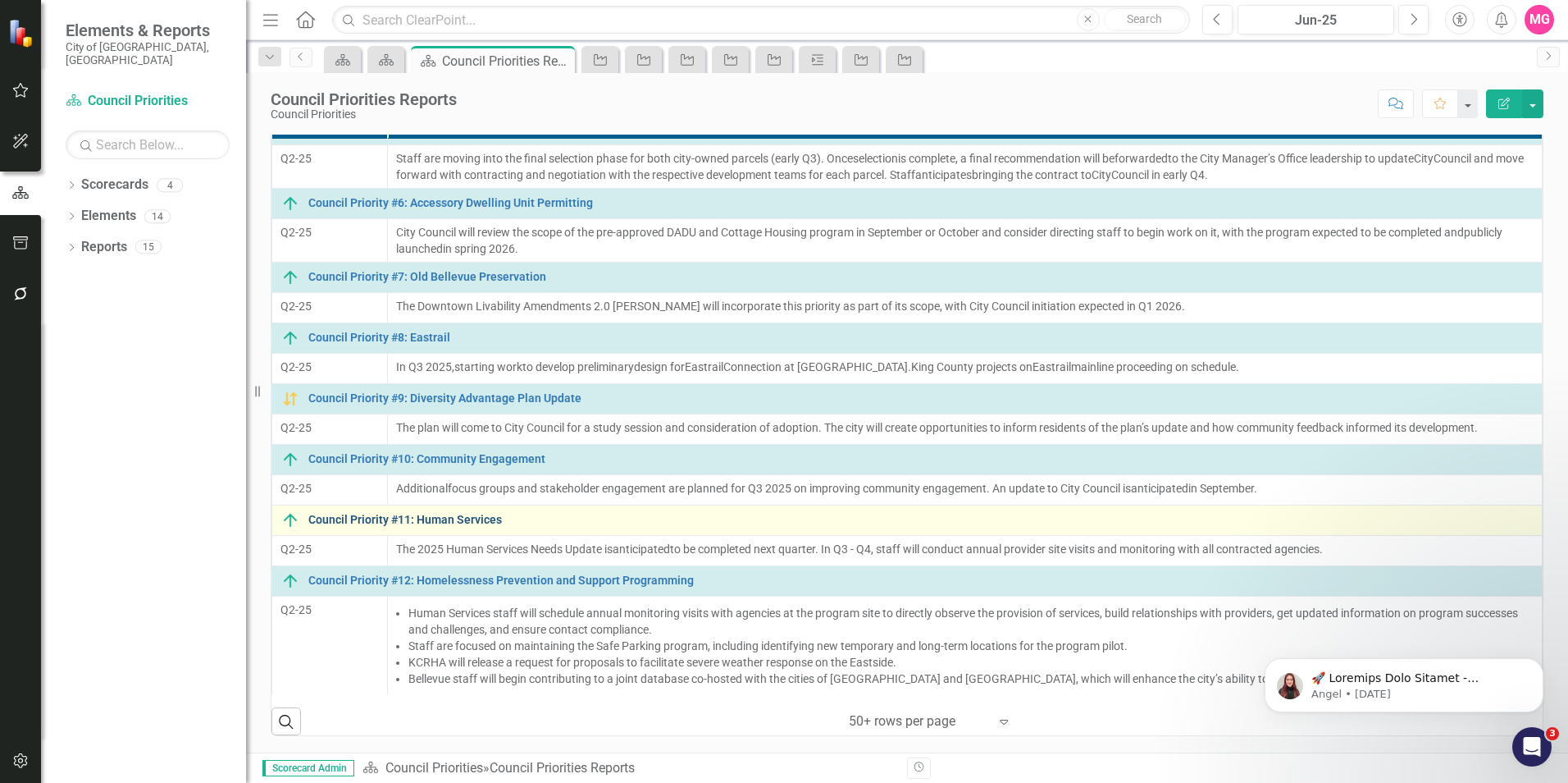
click at [460, 487] on link "Council Priority #11: Human Services" at bounding box center [921, 519] width 1225 height 13
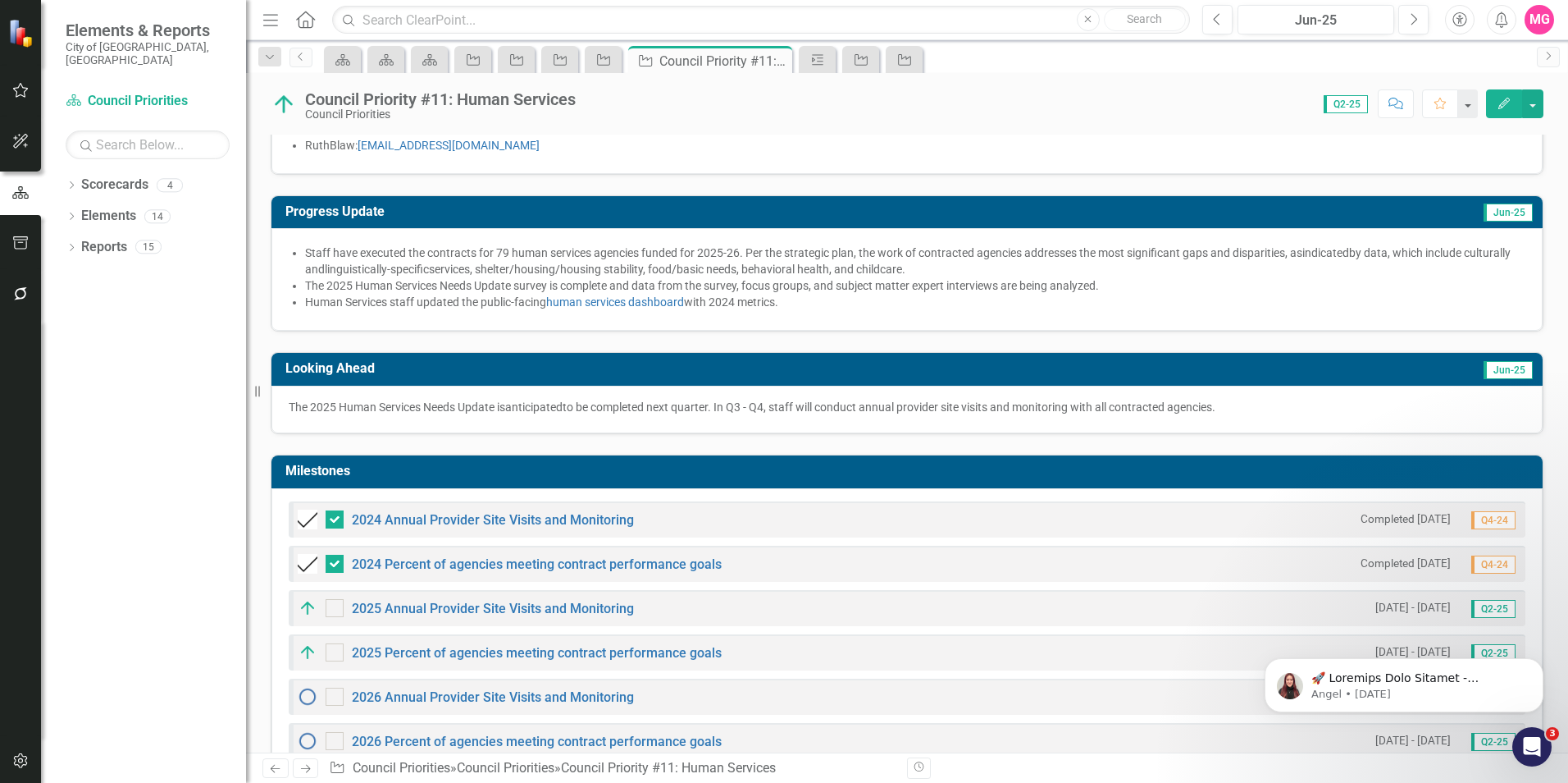
scroll to position [321, 0]
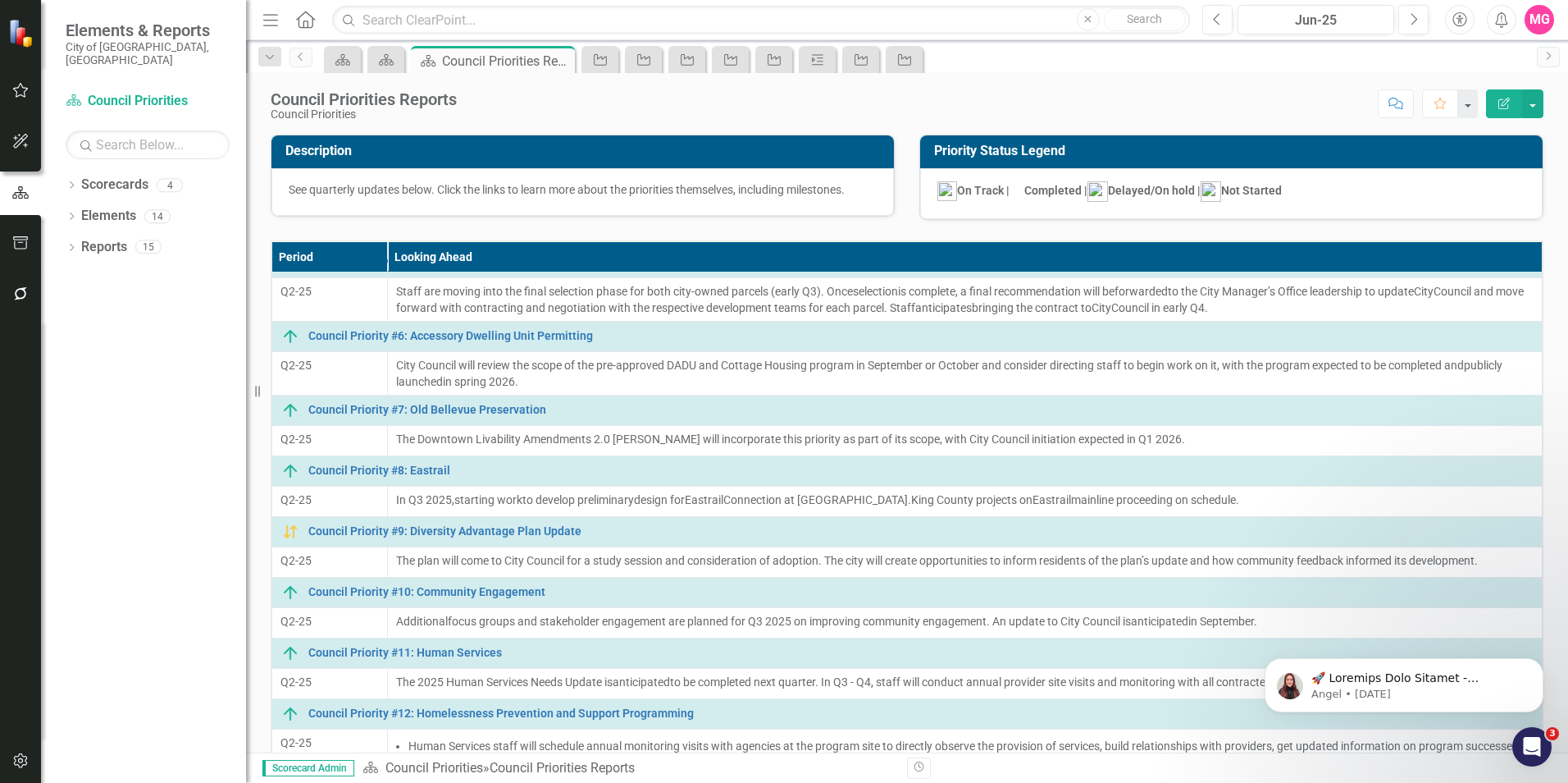
scroll to position [133, 0]
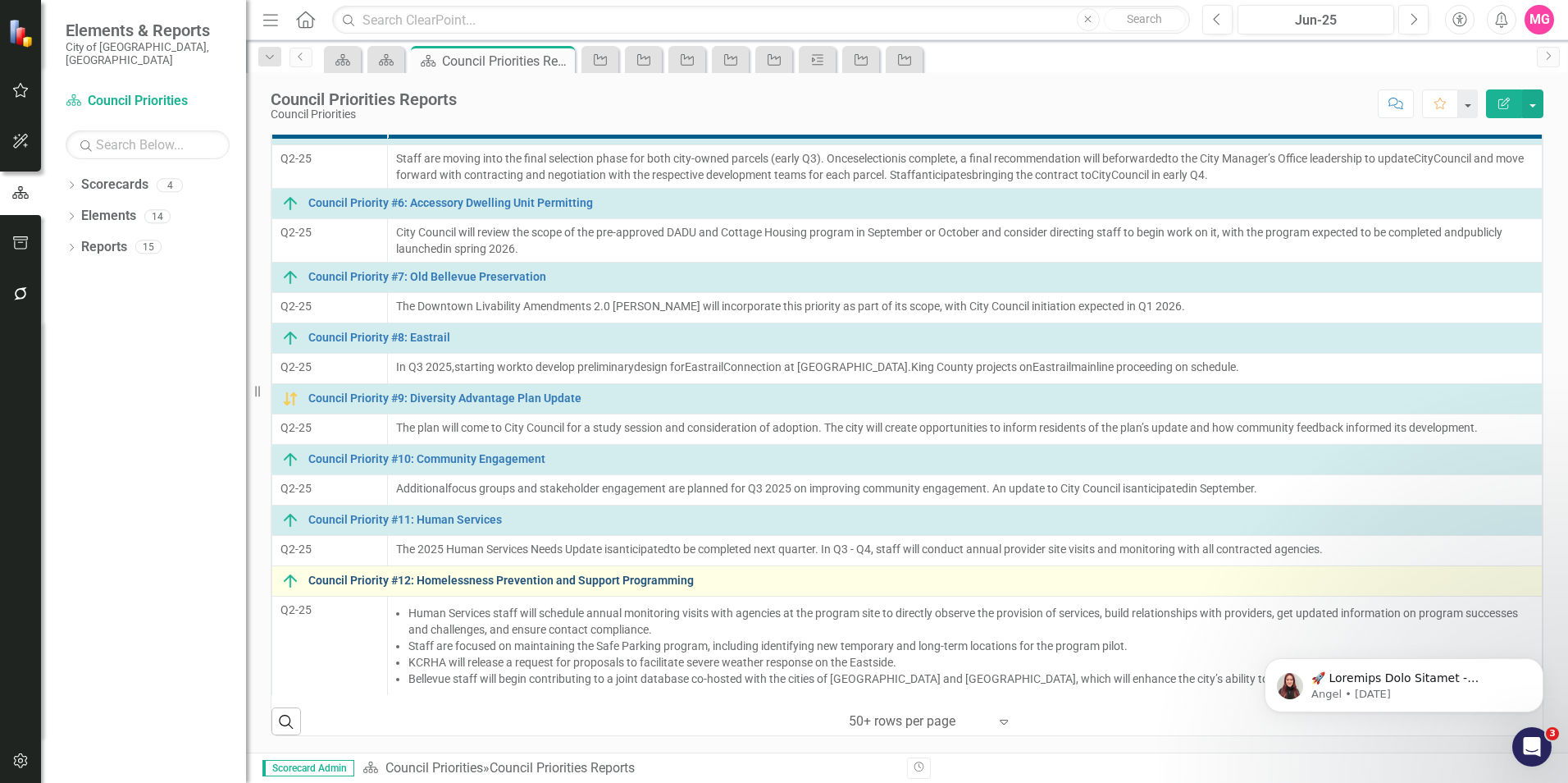
click at [587, 487] on link "Council Priority #12: Homelessness Prevention and Support Programming" at bounding box center [921, 580] width 1225 height 13
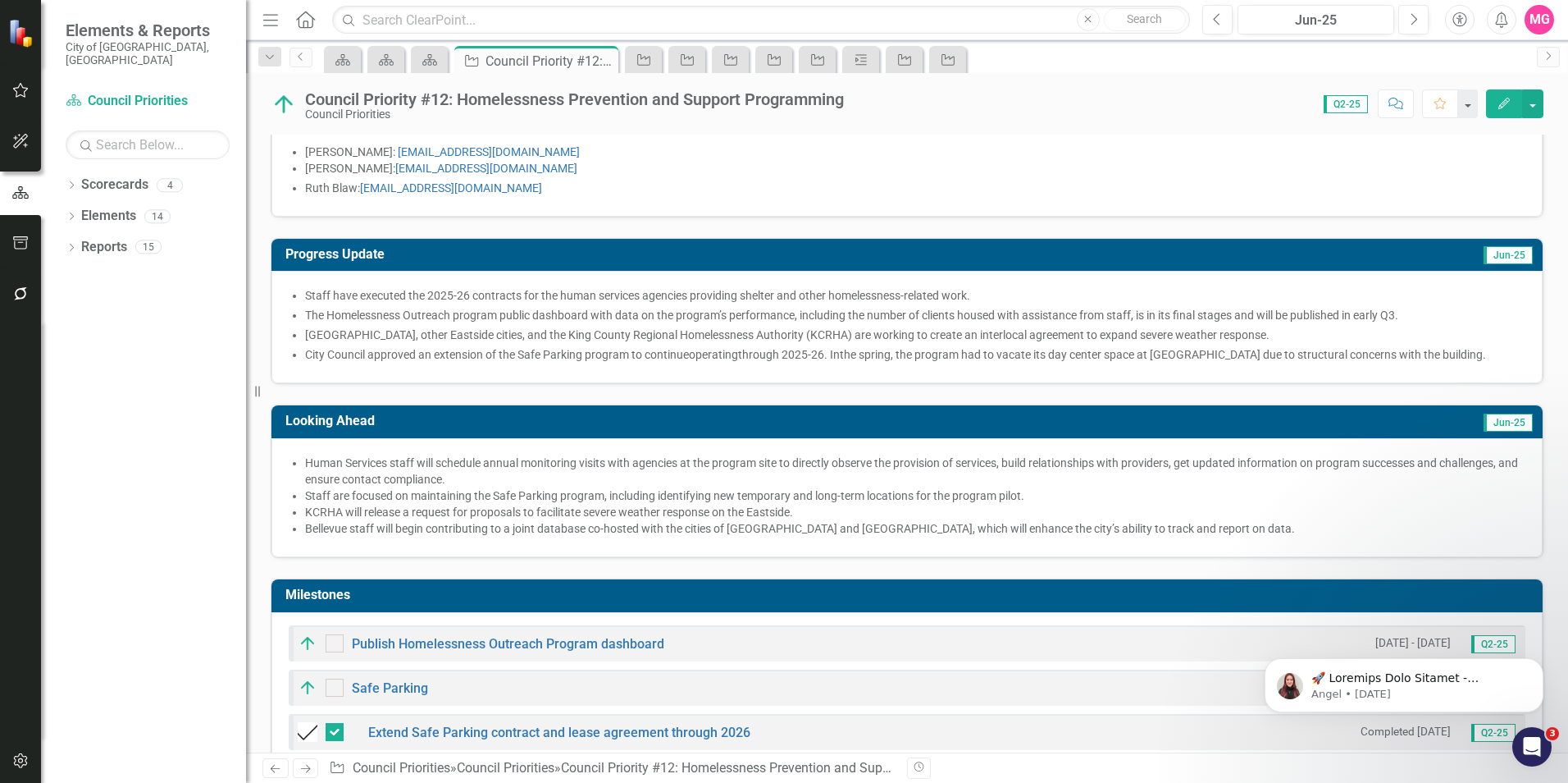
scroll to position [466, 0]
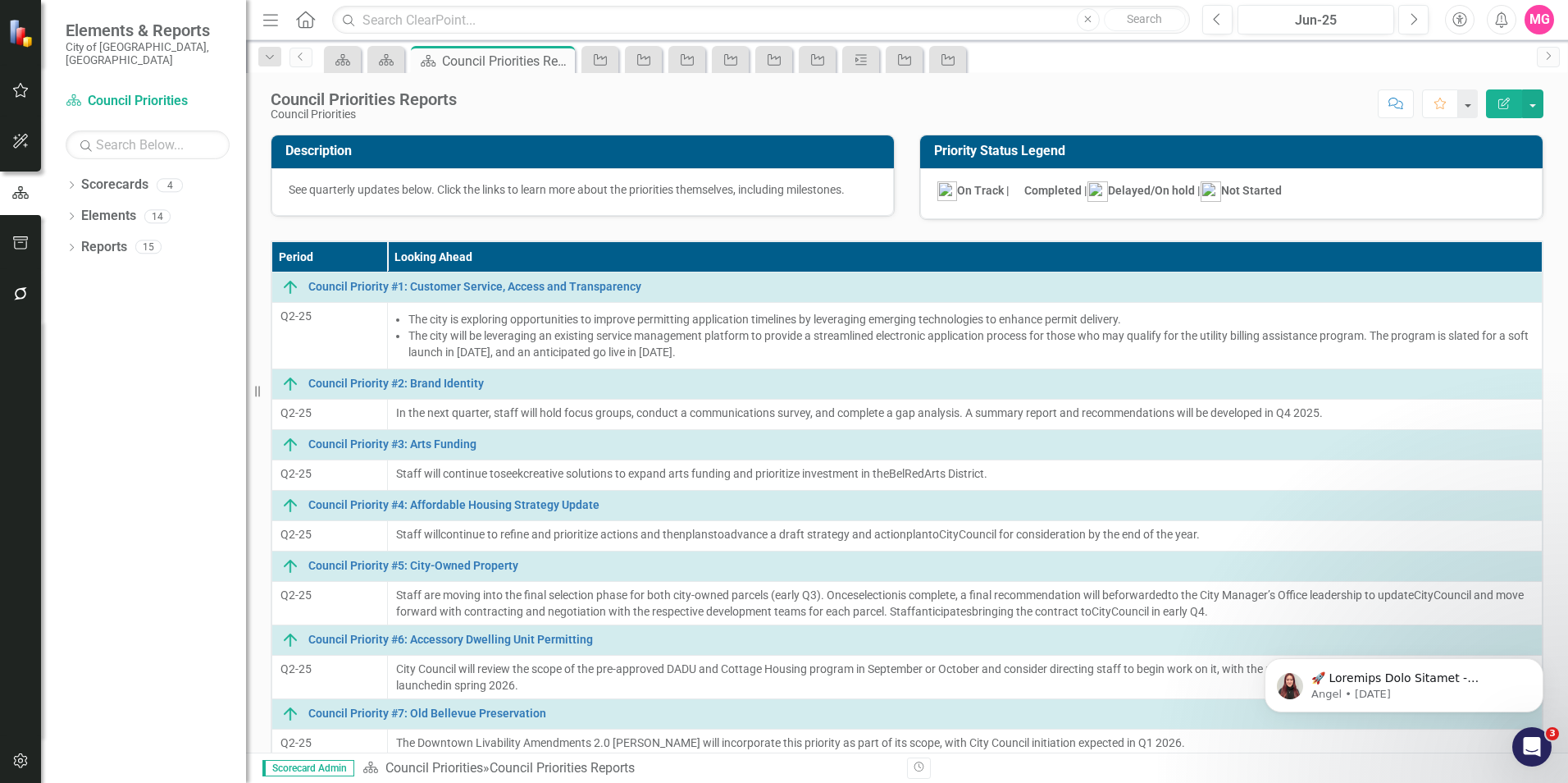
scroll to position [304, 0]
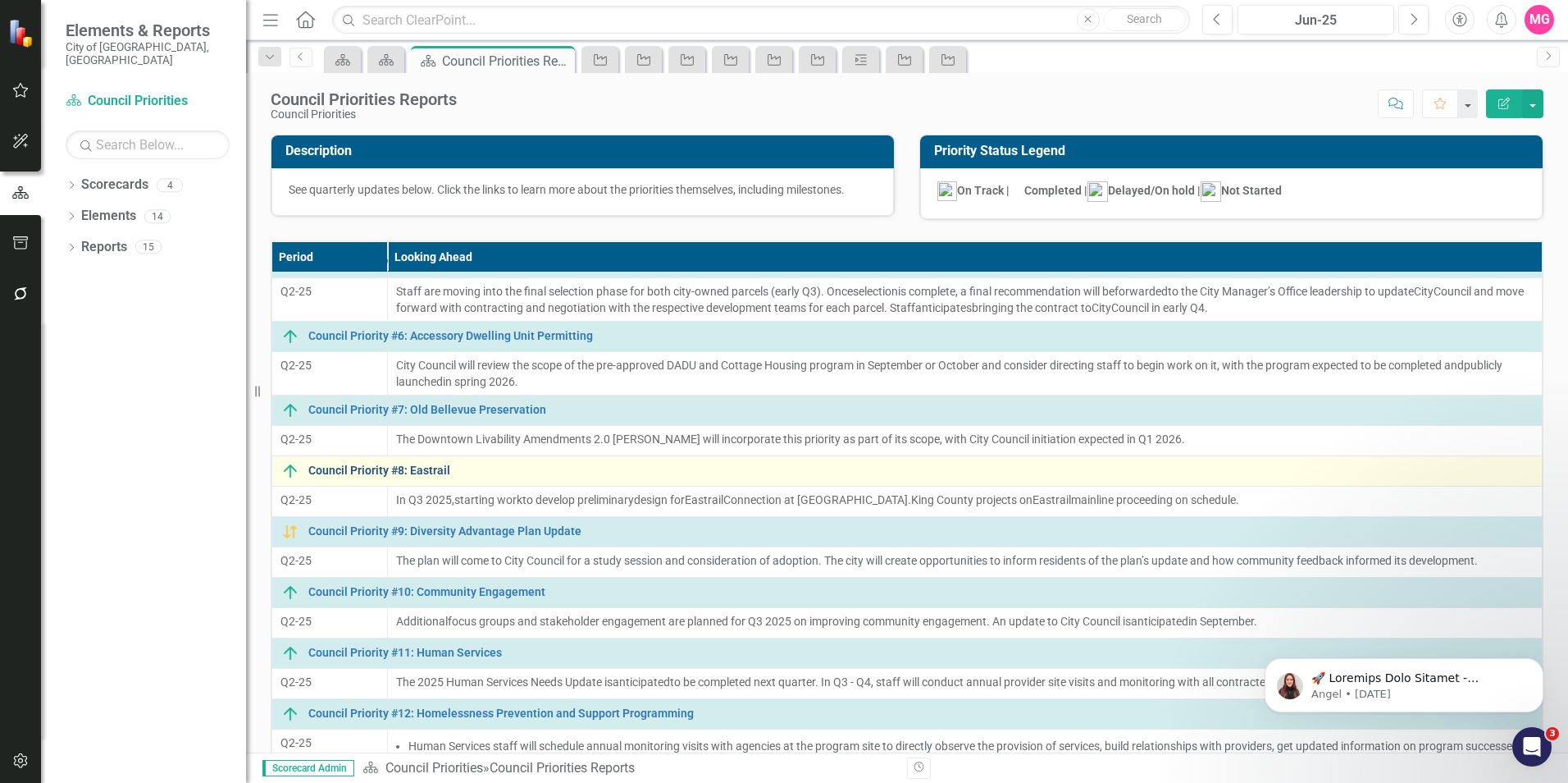
click at [425, 476] on link "Council Priority #8: Eastrail" at bounding box center [921, 470] width 1225 height 13
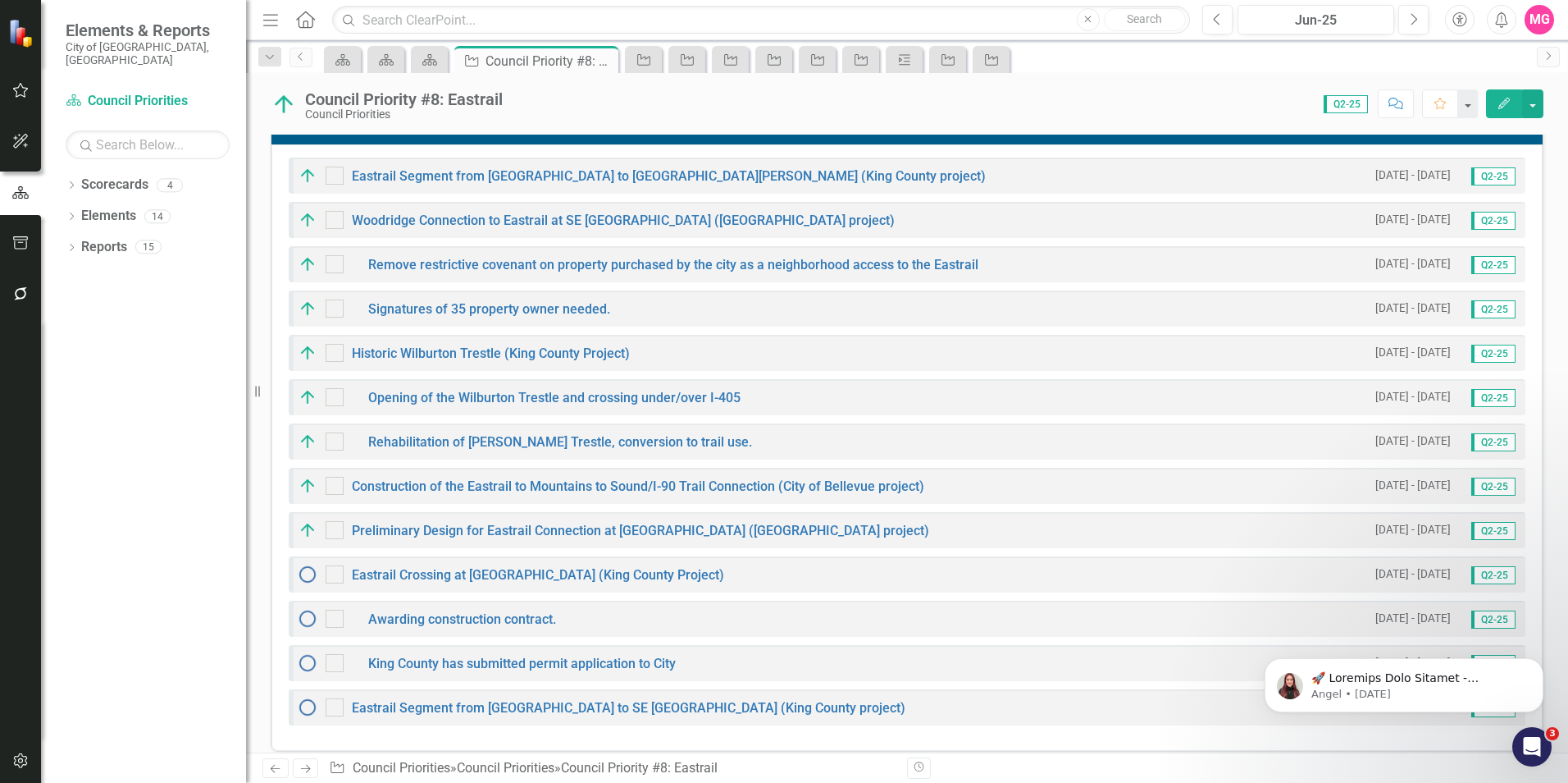
scroll to position [540, 0]
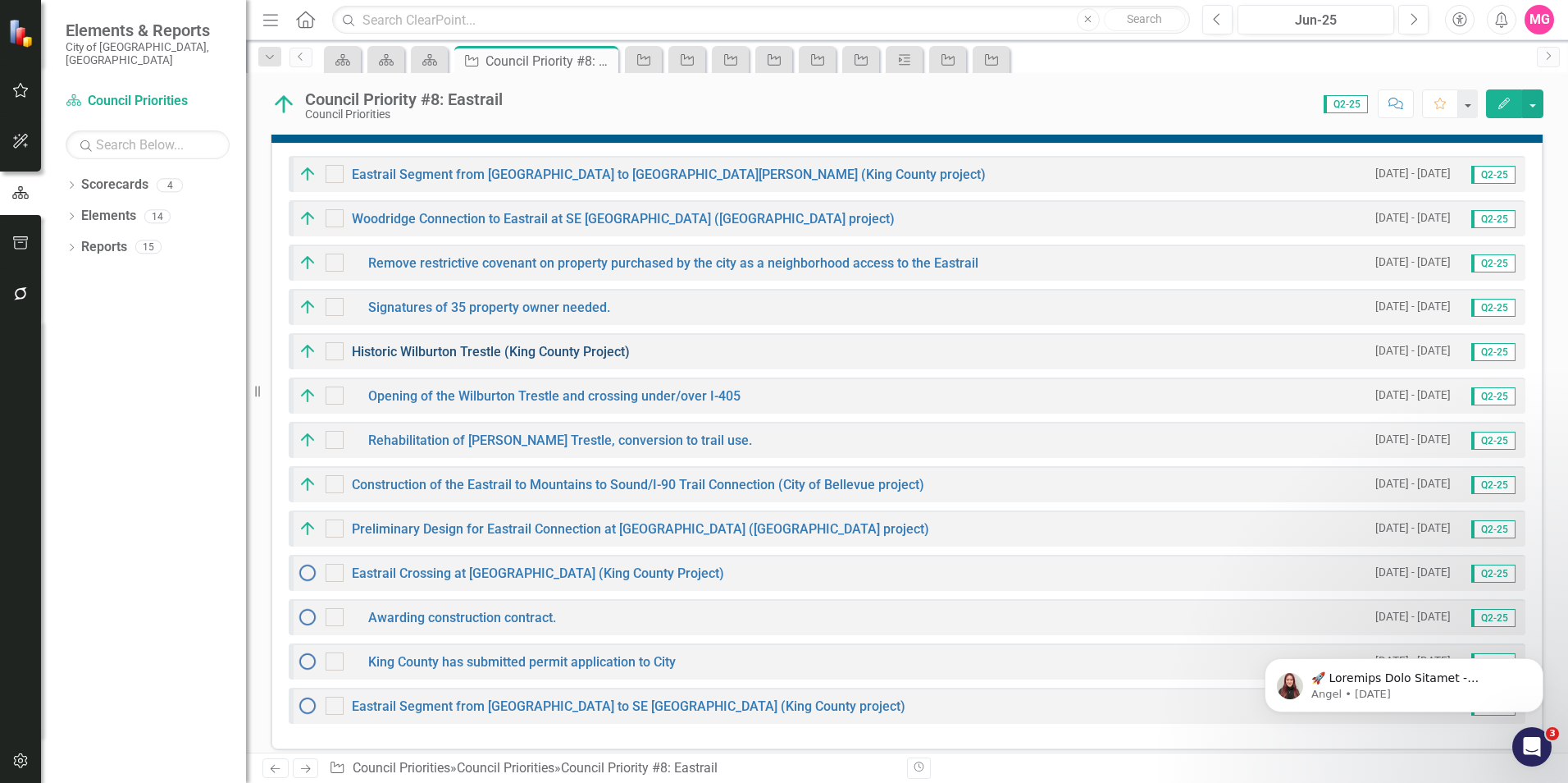
click at [455, 355] on link "Historic Wilburton Trestle (King County Project)" at bounding box center [491, 351] width 278 height 16
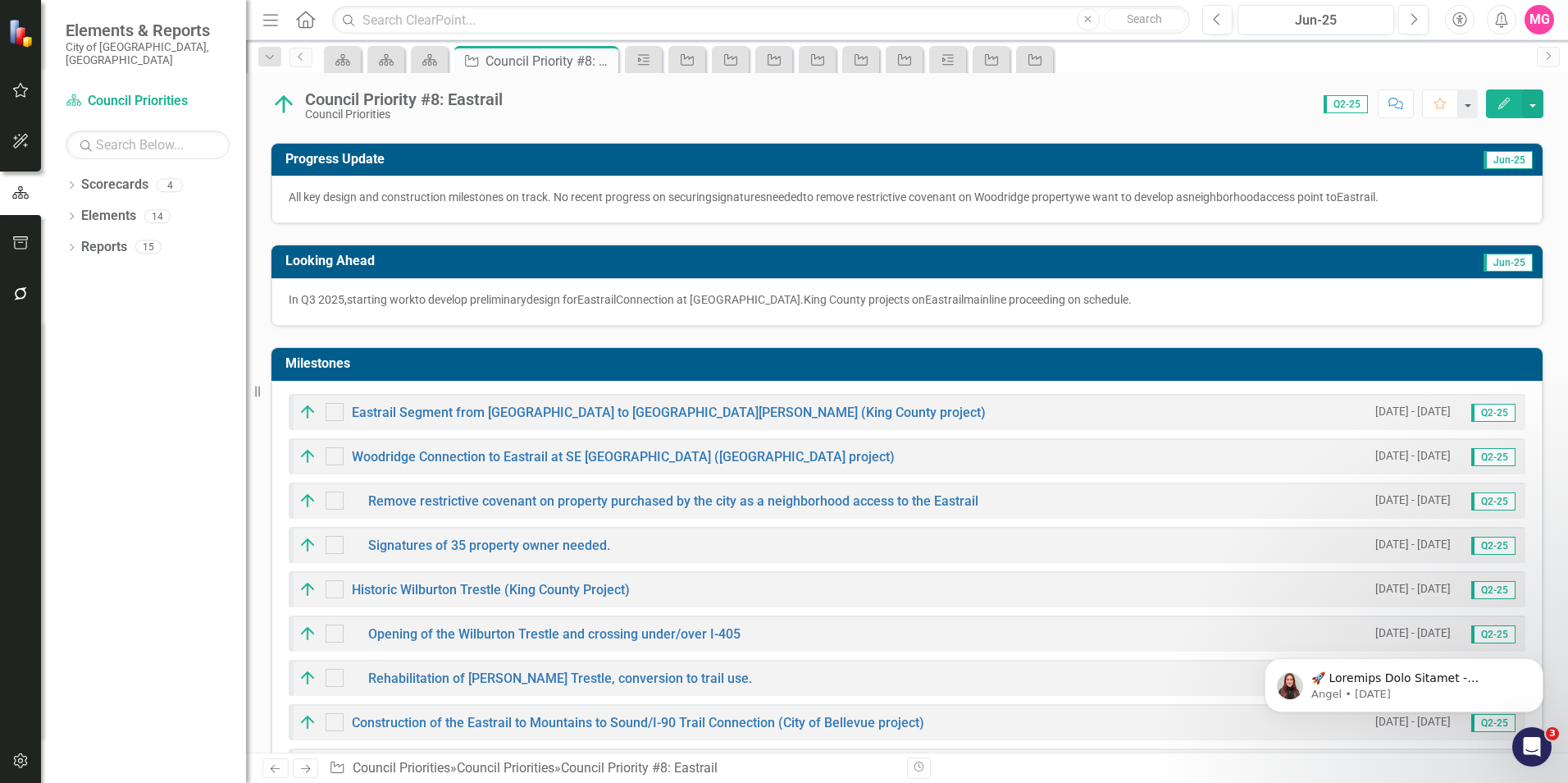
scroll to position [385, 0]
